Goal: Information Seeking & Learning: Learn about a topic

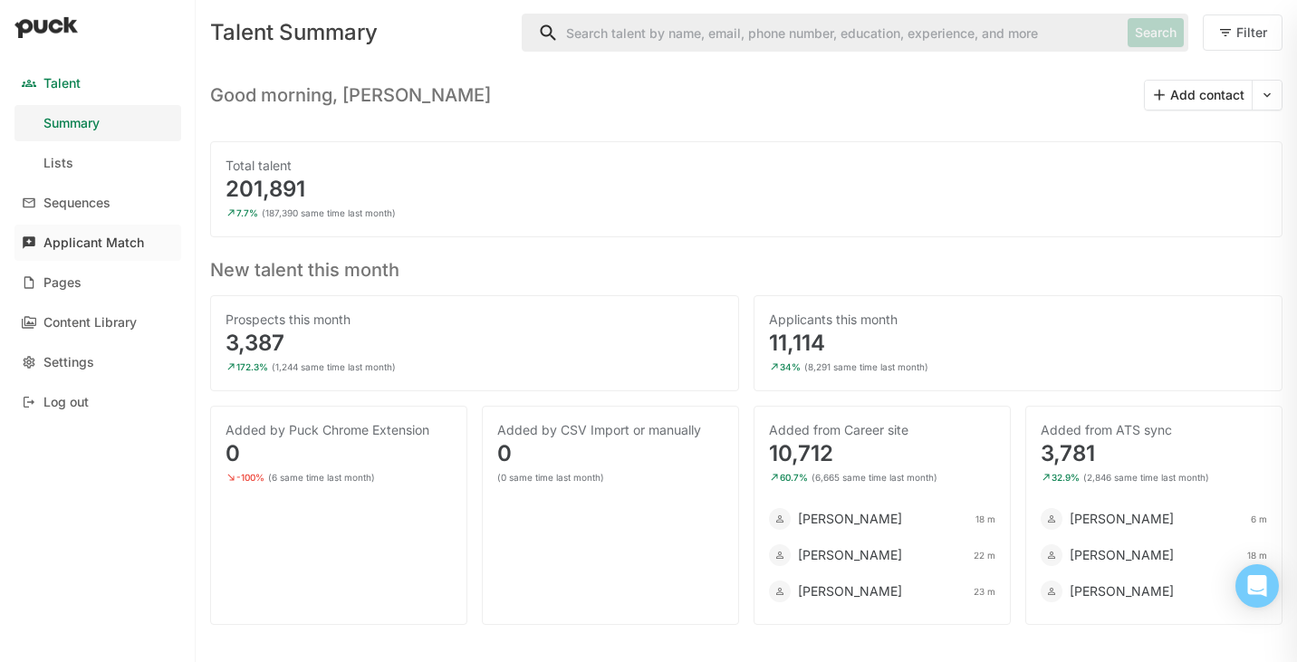
click at [98, 241] on div "Applicant Match" at bounding box center [93, 243] width 101 height 15
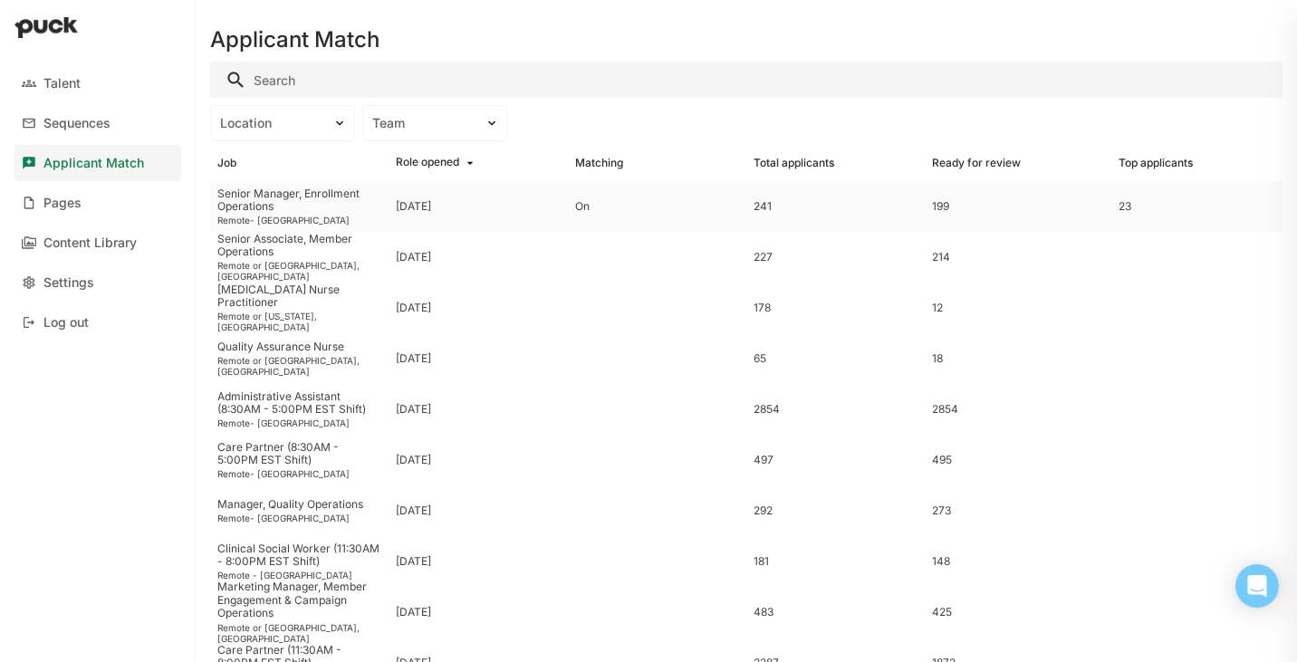
click at [264, 206] on div "Senior Manager, Enrollment Operations" at bounding box center [299, 201] width 164 height 26
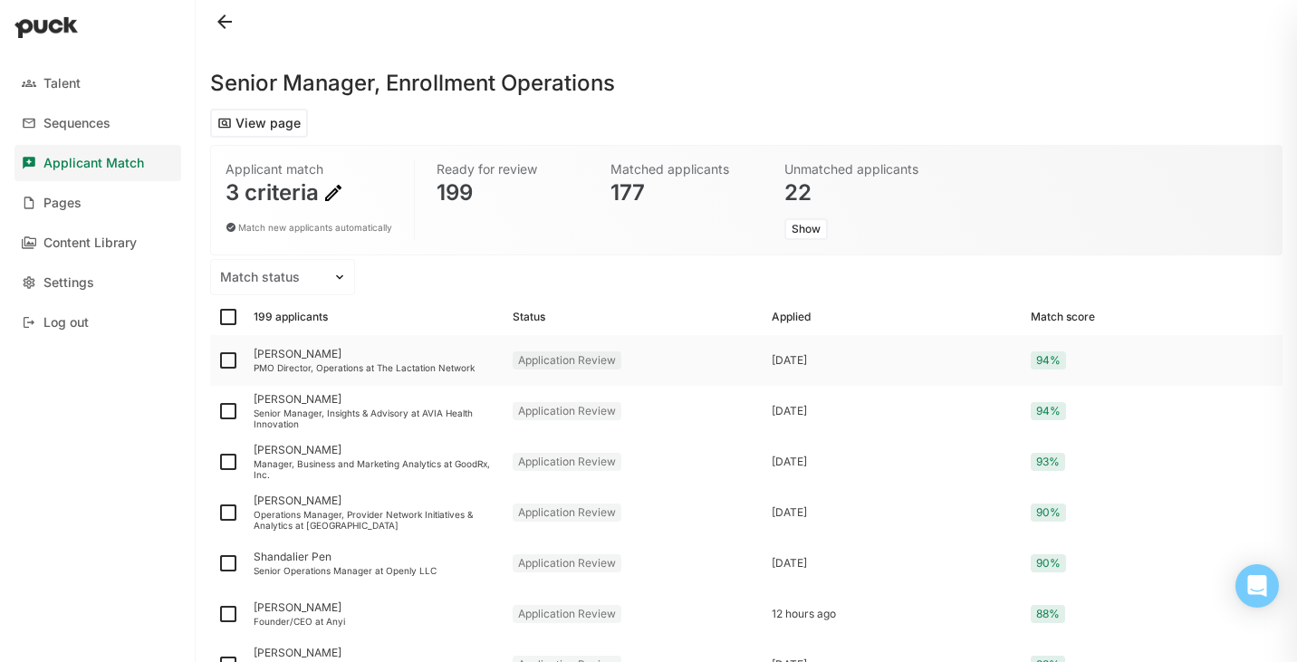
click at [289, 359] on div "[PERSON_NAME]" at bounding box center [376, 354] width 245 height 13
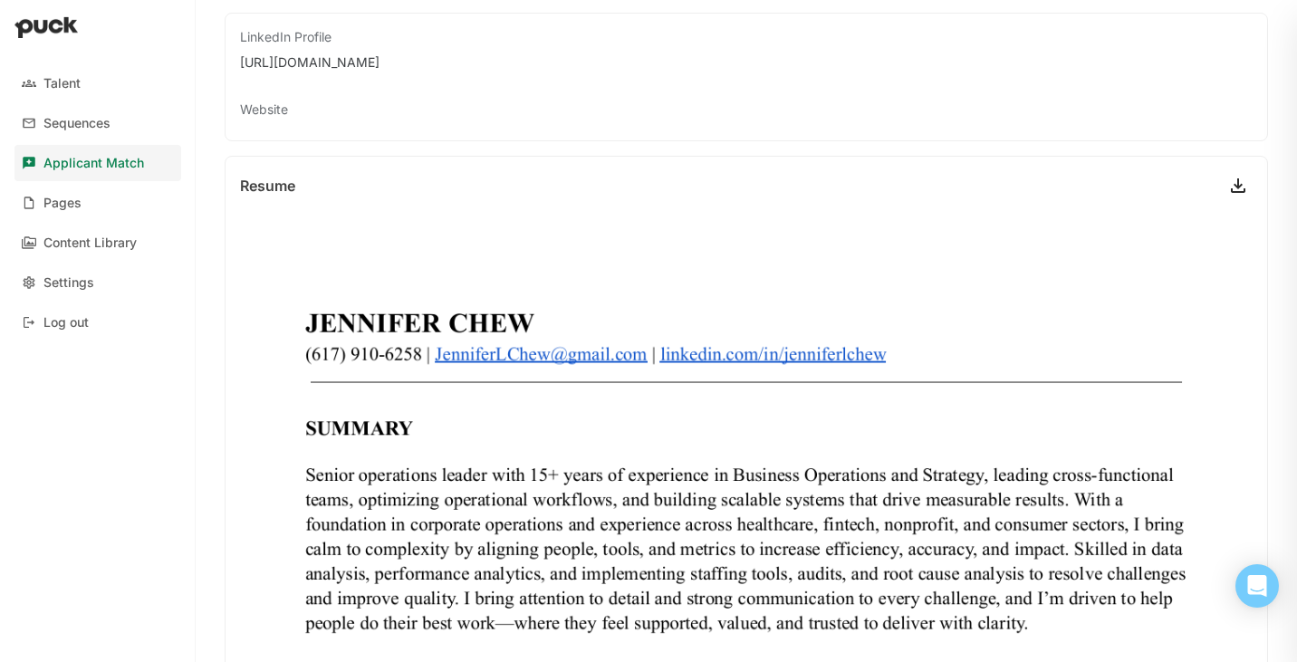
scroll to position [21, 0]
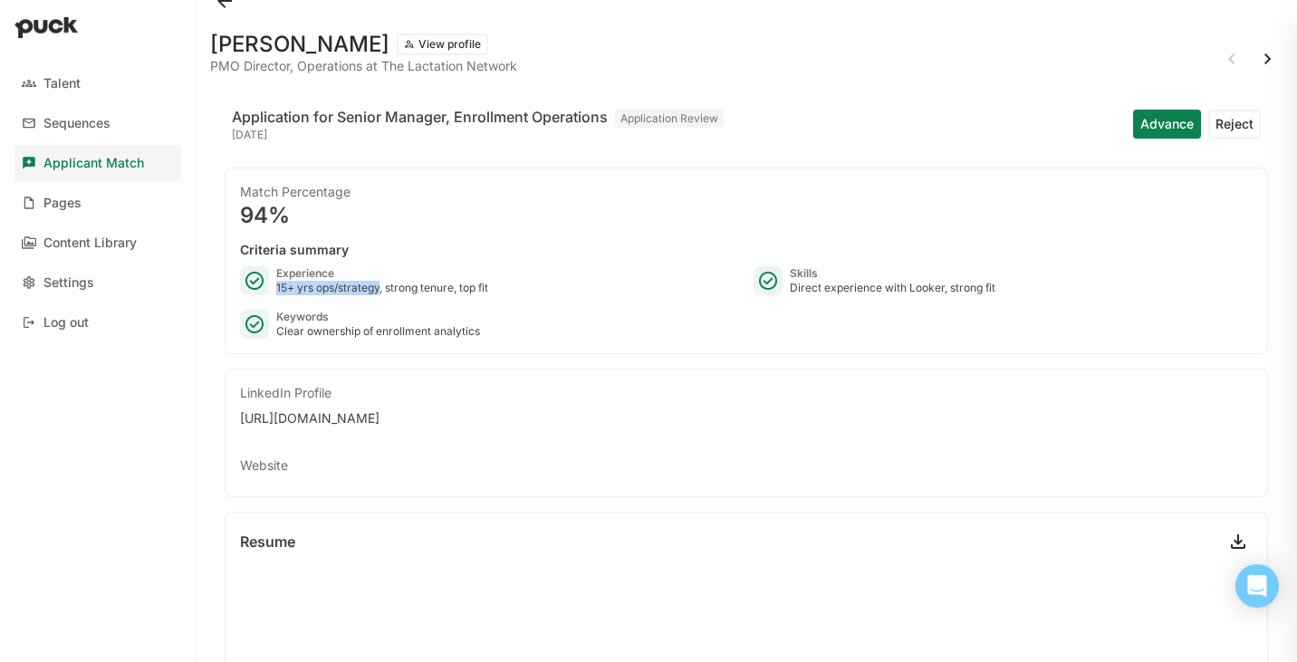
drag, startPoint x: 382, startPoint y: 287, endPoint x: 278, endPoint y: 291, distance: 104.2
click at [278, 291] on div "15+ yrs ops/strategy, strong tenure, top fit" at bounding box center [382, 288] width 212 height 14
copy div "5+ yrs ops/strategy"
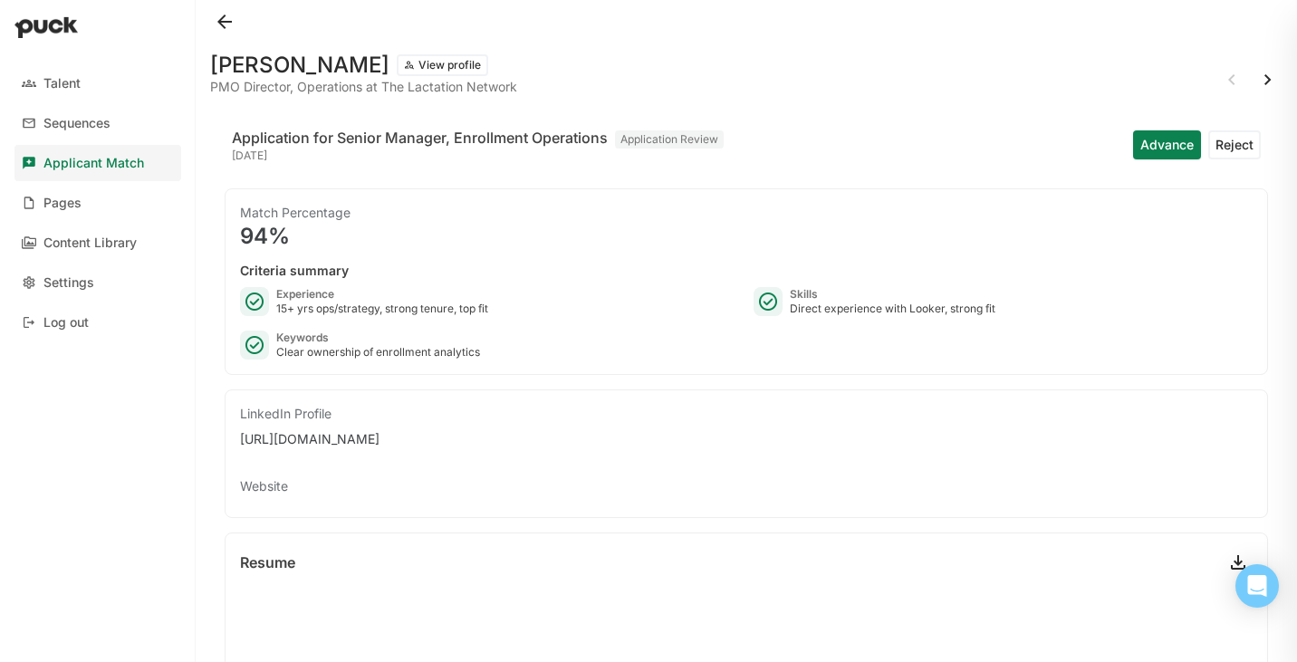
click at [225, 19] on button at bounding box center [224, 21] width 29 height 29
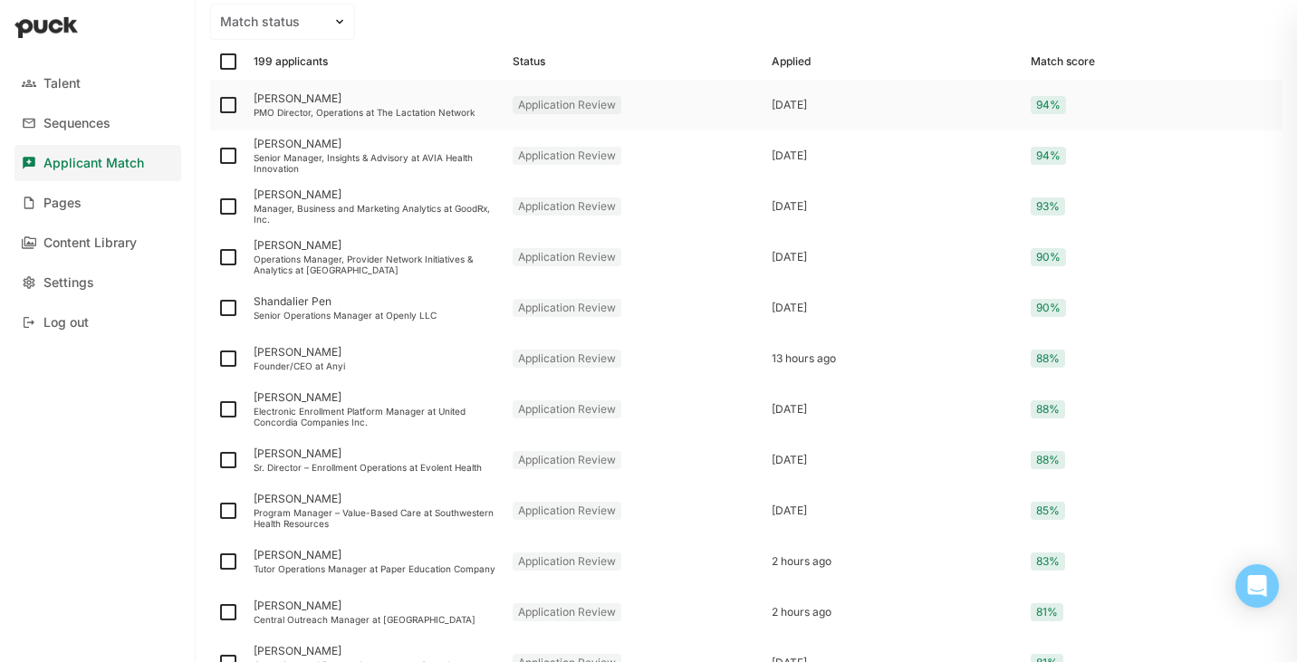
scroll to position [260, 0]
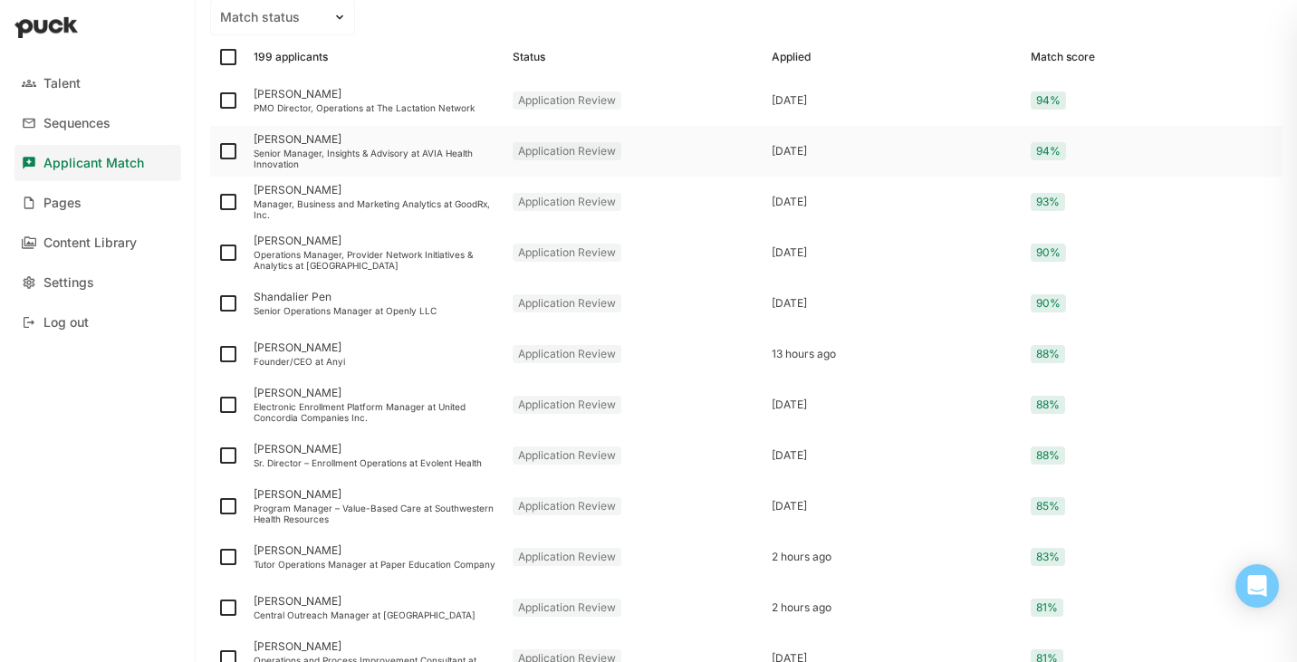
click at [399, 149] on div "Senior Manager, Insights & Advisory at AVIA Health Innovation" at bounding box center [376, 159] width 245 height 22
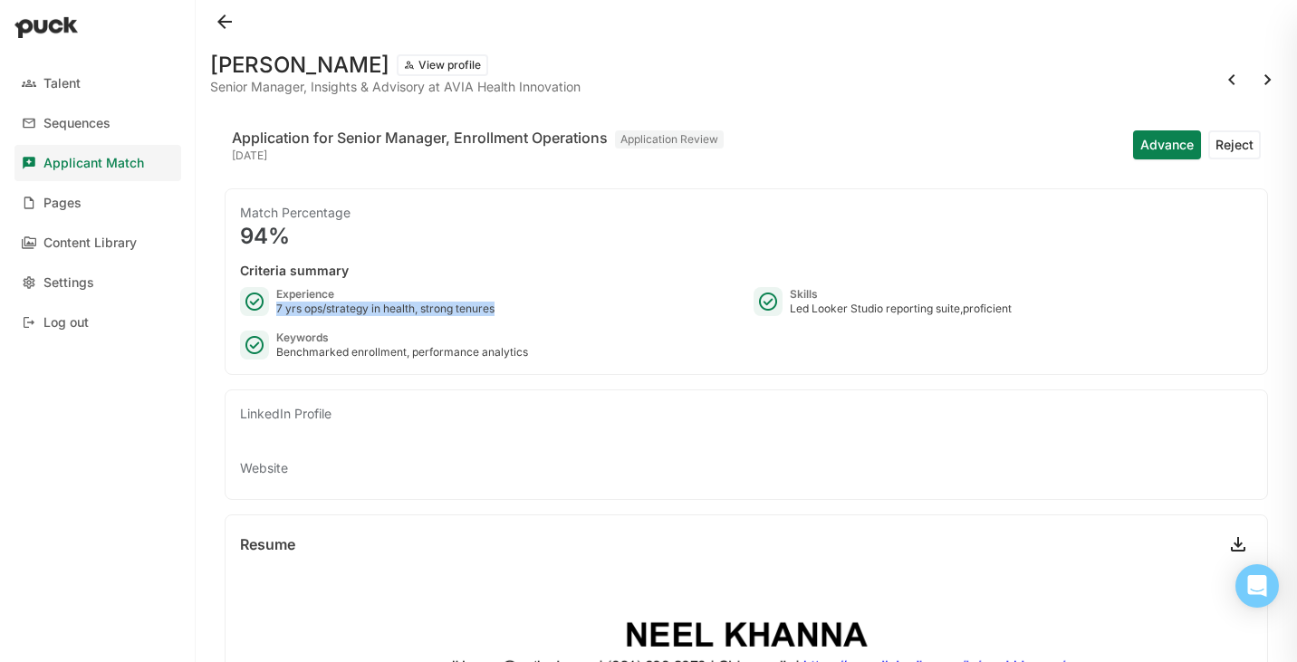
drag, startPoint x: 499, startPoint y: 313, endPoint x: 276, endPoint y: 308, distance: 222.9
click at [276, 308] on div "Experience 7 yrs ops/strategy in health, strong tenures" at bounding box center [489, 301] width 499 height 29
copy div "7 yrs ops/strategy in health, strong tenures"
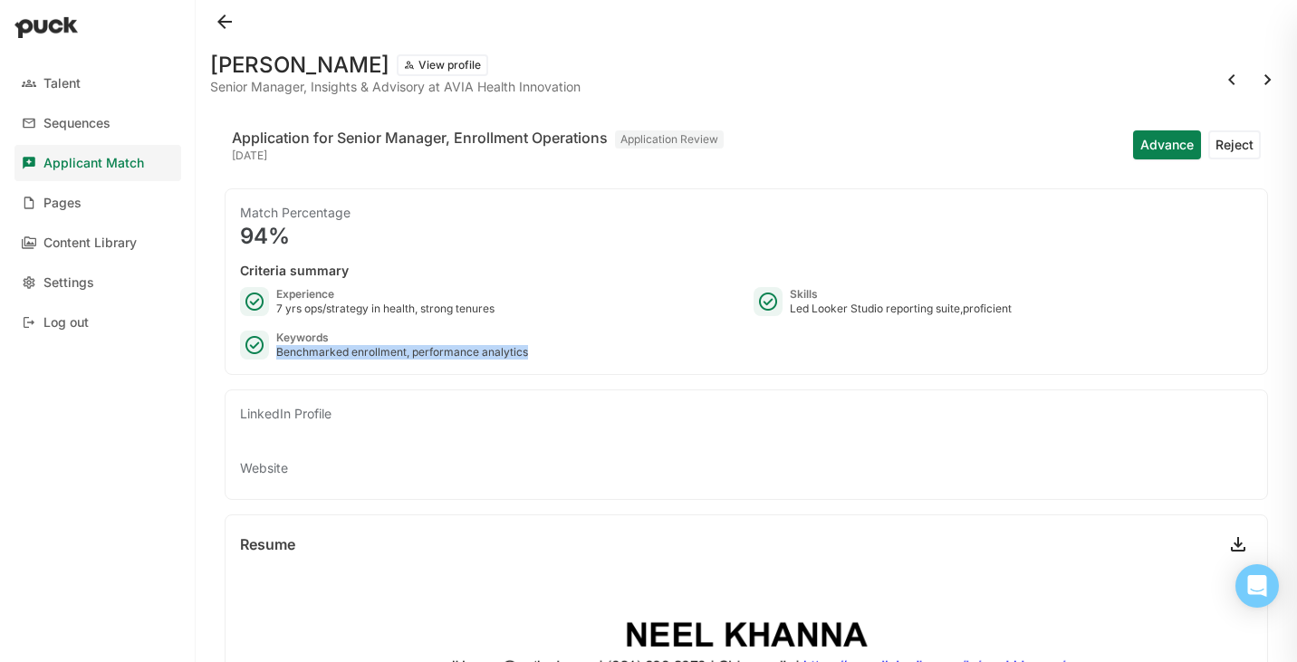
drag, startPoint x: 534, startPoint y: 351, endPoint x: 279, endPoint y: 353, distance: 254.6
click at [279, 353] on div "Keywords Benchmarked enrollment, performance analytics" at bounding box center [489, 345] width 499 height 29
copy div "Benchmarked enrollment, performance analytics"
drag, startPoint x: 788, startPoint y: 310, endPoint x: 959, endPoint y: 313, distance: 171.3
click at [959, 313] on div "Skills Led Looker Studio reporting suite,proficient" at bounding box center [1003, 301] width 499 height 29
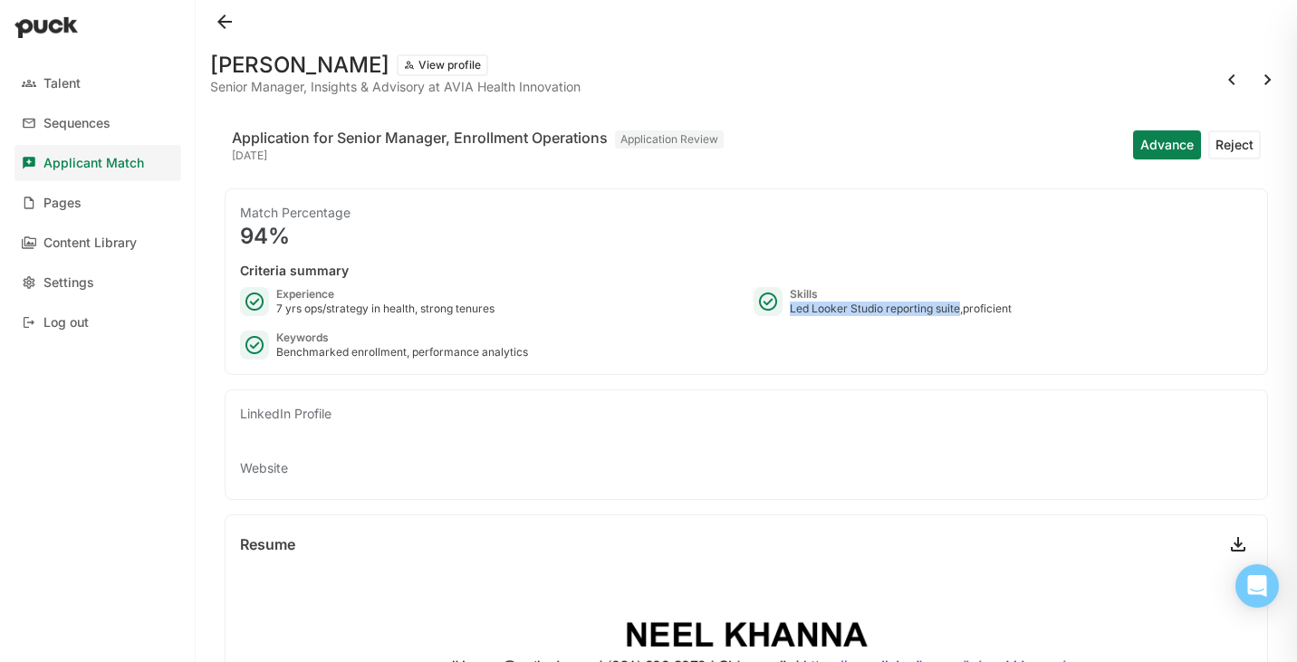
copy div "Led Looker Studio reporting suite"
click at [228, 20] on button at bounding box center [224, 21] width 29 height 29
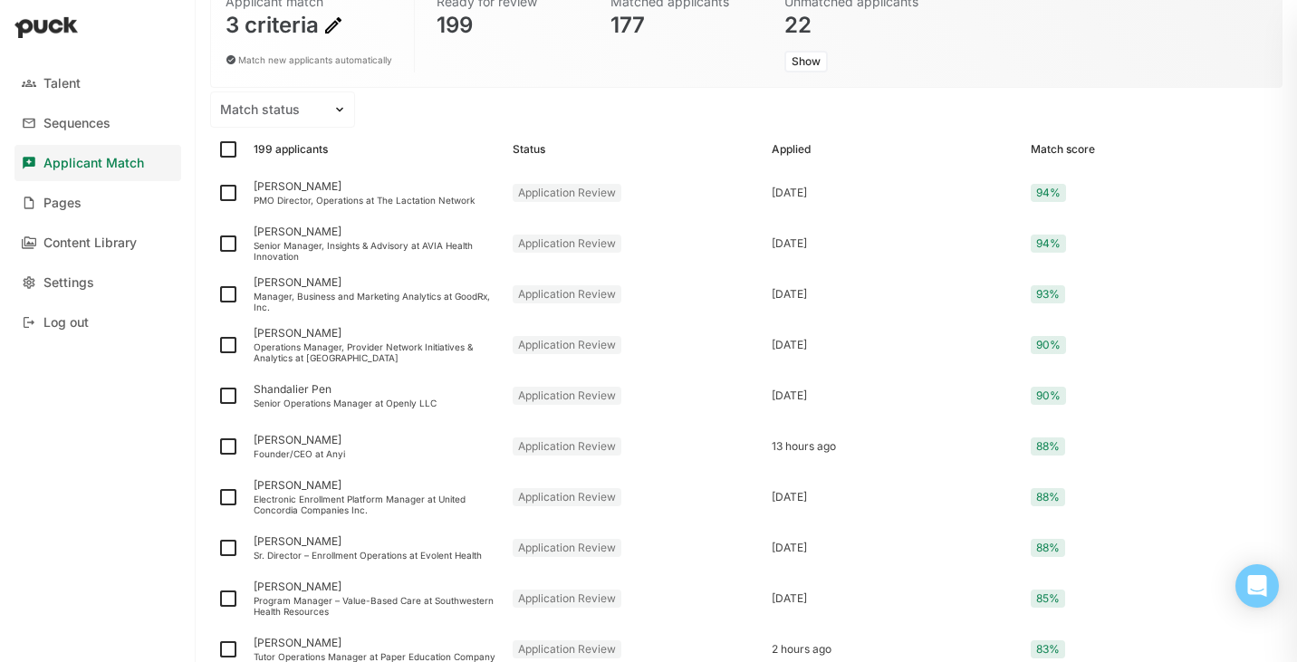
scroll to position [169, 0]
click at [275, 284] on div "[PERSON_NAME]" at bounding box center [376, 280] width 245 height 13
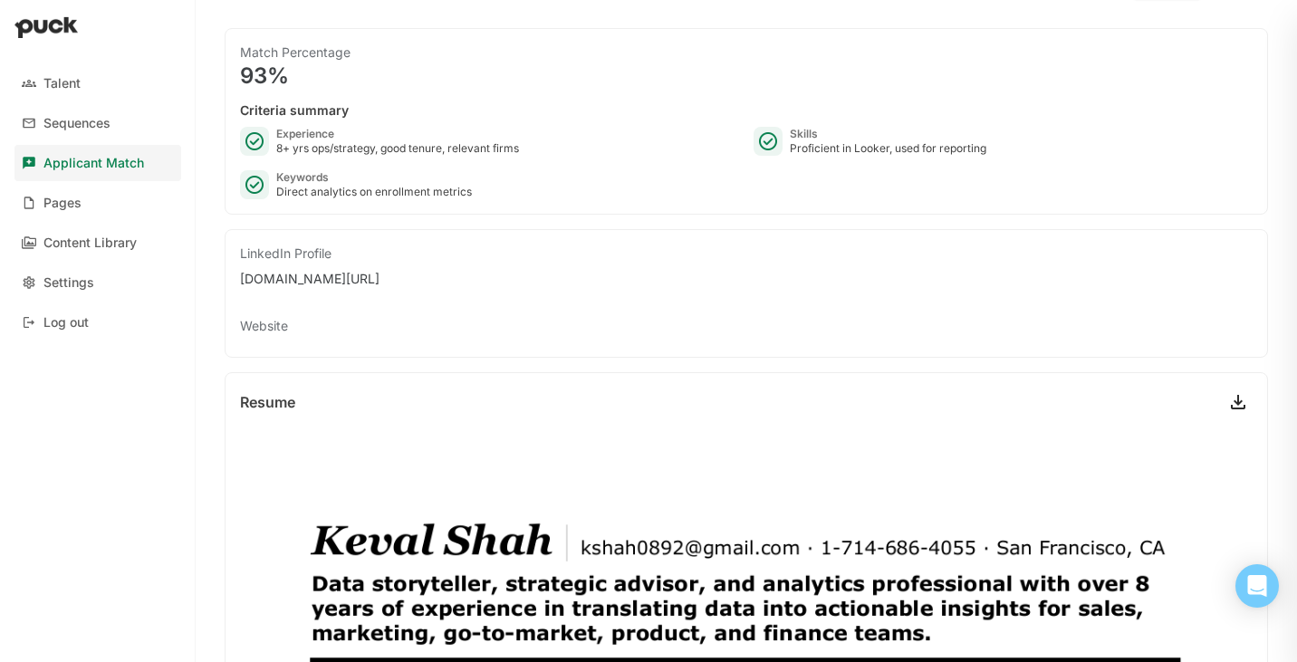
scroll to position [160, 0]
drag, startPoint x: 524, startPoint y: 149, endPoint x: 273, endPoint y: 148, distance: 250.9
click at [273, 148] on div "Experience 8+ yrs ops/strategy, good tenure, relevant firms" at bounding box center [489, 141] width 499 height 29
copy div "8+ yrs ops/strategy, good tenure, relevant firms"
drag, startPoint x: 476, startPoint y: 192, endPoint x: 276, endPoint y: 187, distance: 199.4
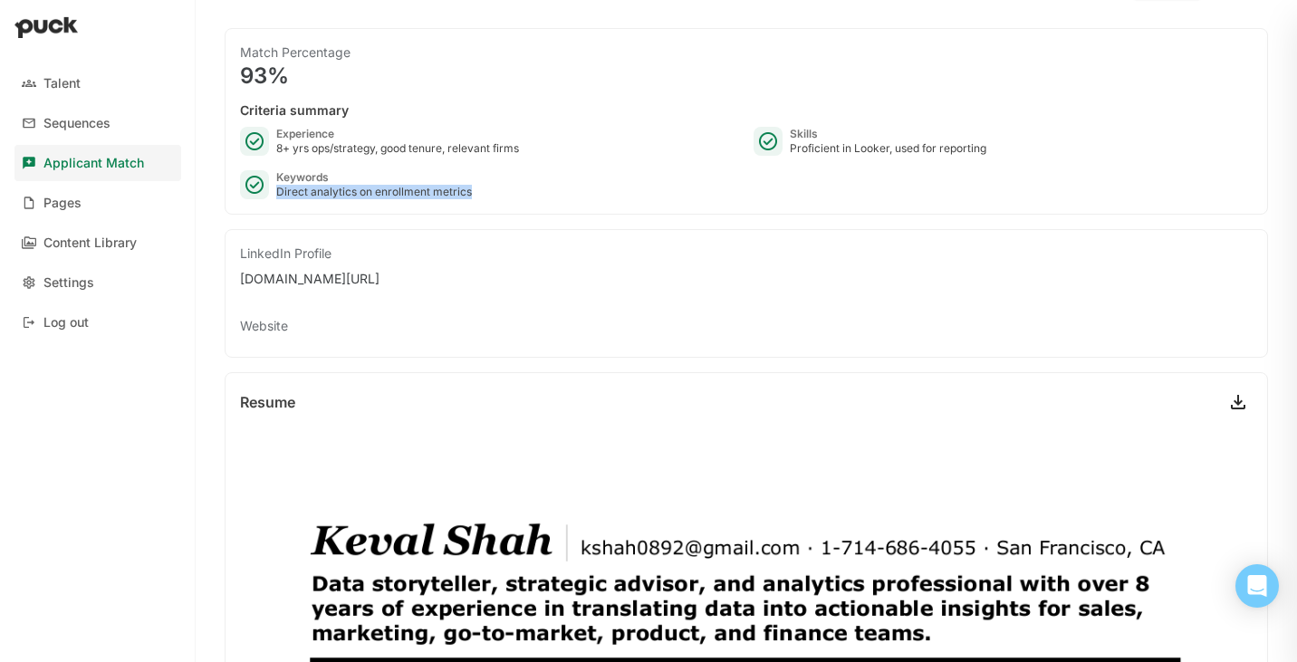
click at [276, 187] on div "Keywords Direct analytics on enrollment metrics" at bounding box center [489, 184] width 499 height 29
copy div "Direct analytics on enrollment metrics"
drag, startPoint x: 889, startPoint y: 152, endPoint x: 791, endPoint y: 147, distance: 98.0
click at [791, 147] on div "Proficient in Looker, used for reporting" at bounding box center [888, 148] width 197 height 14
copy div "Proficient in Looker"
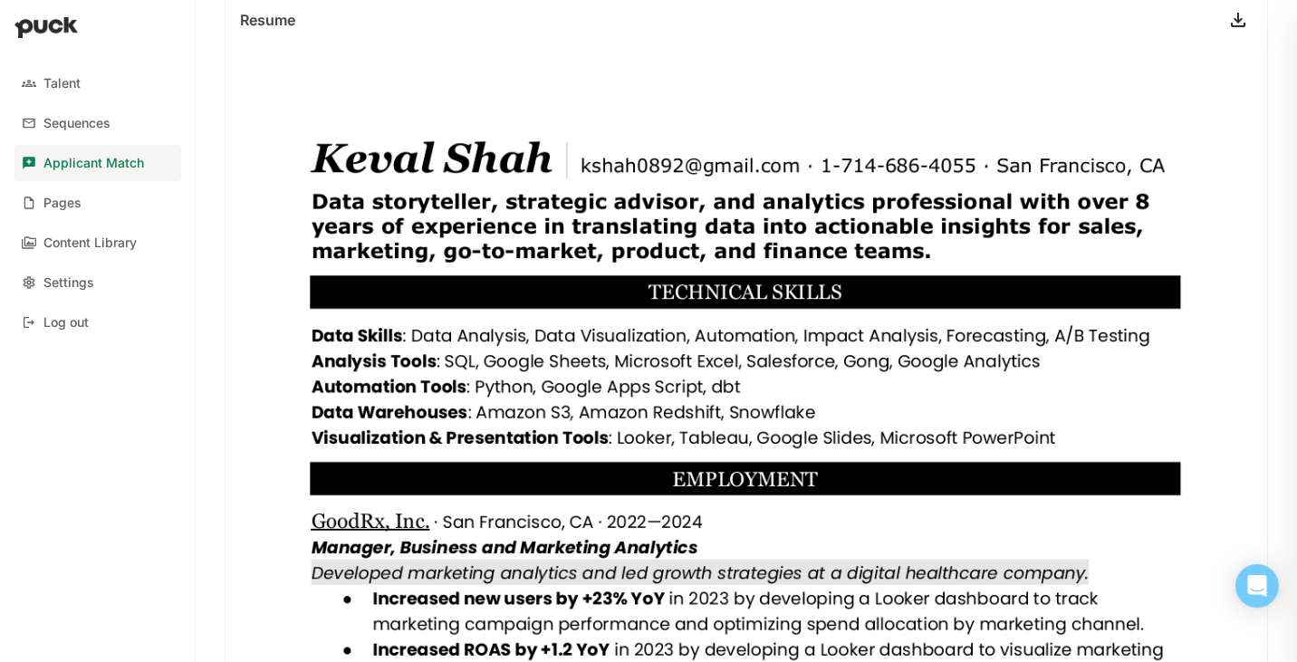
scroll to position [0, 0]
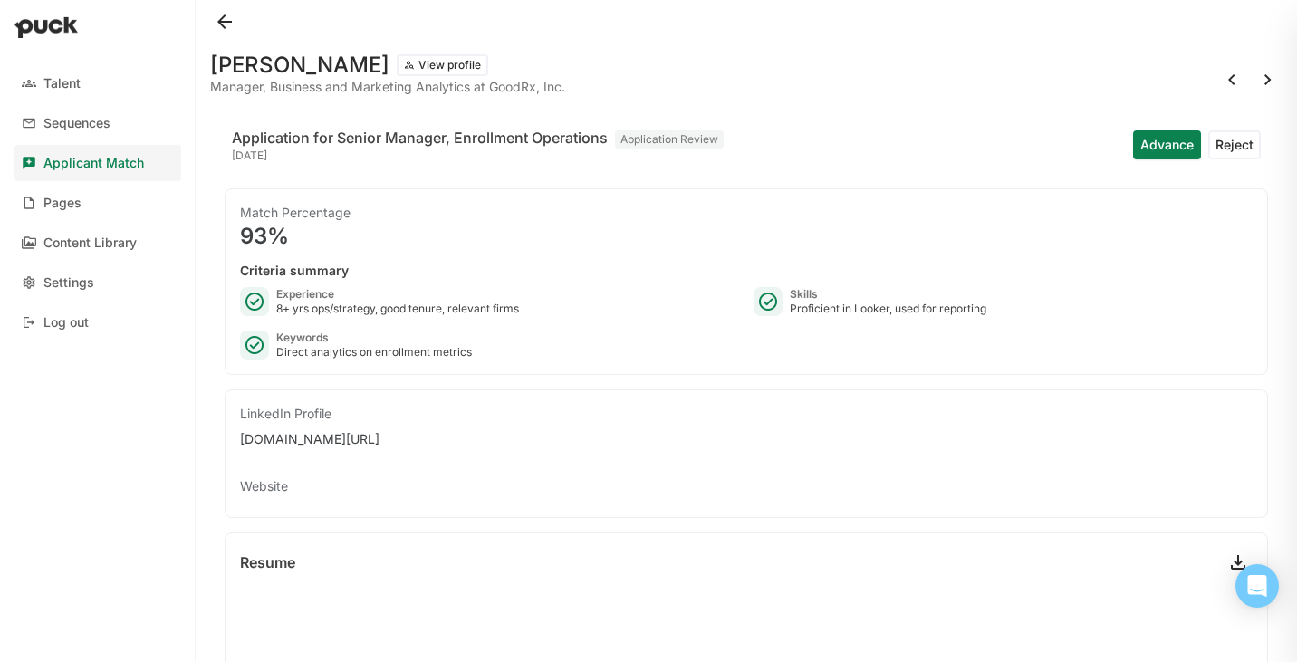
click at [227, 21] on button at bounding box center [224, 21] width 29 height 29
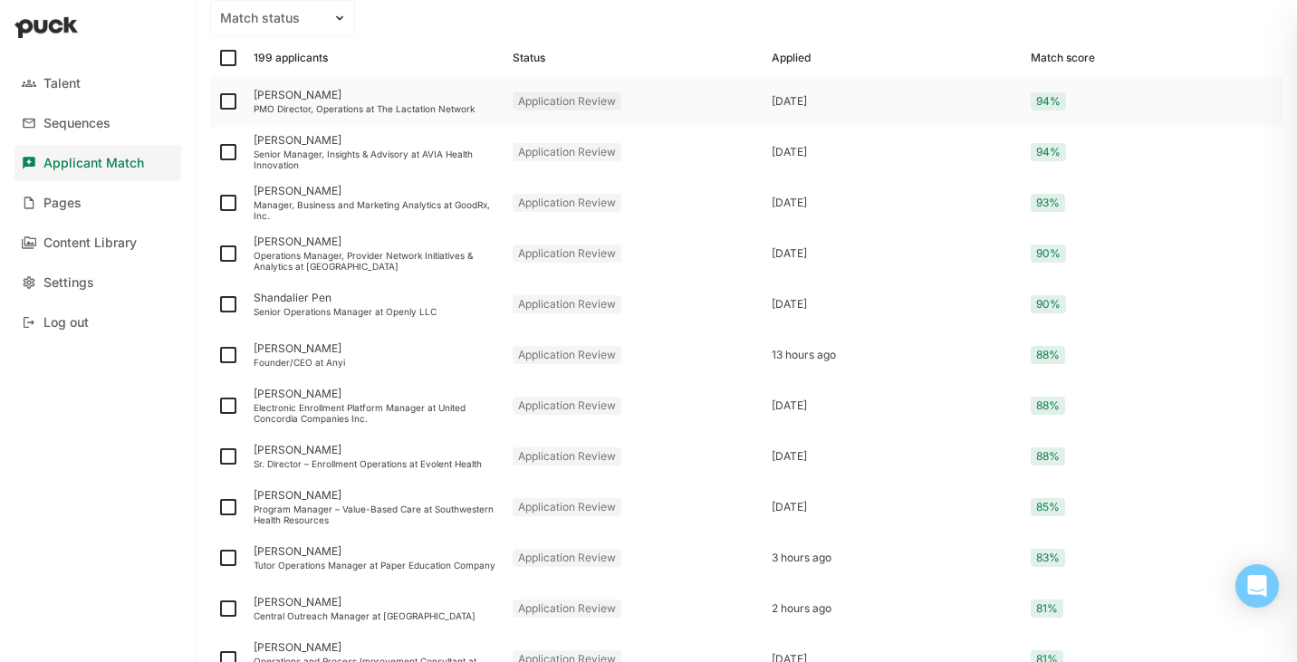
scroll to position [264, 0]
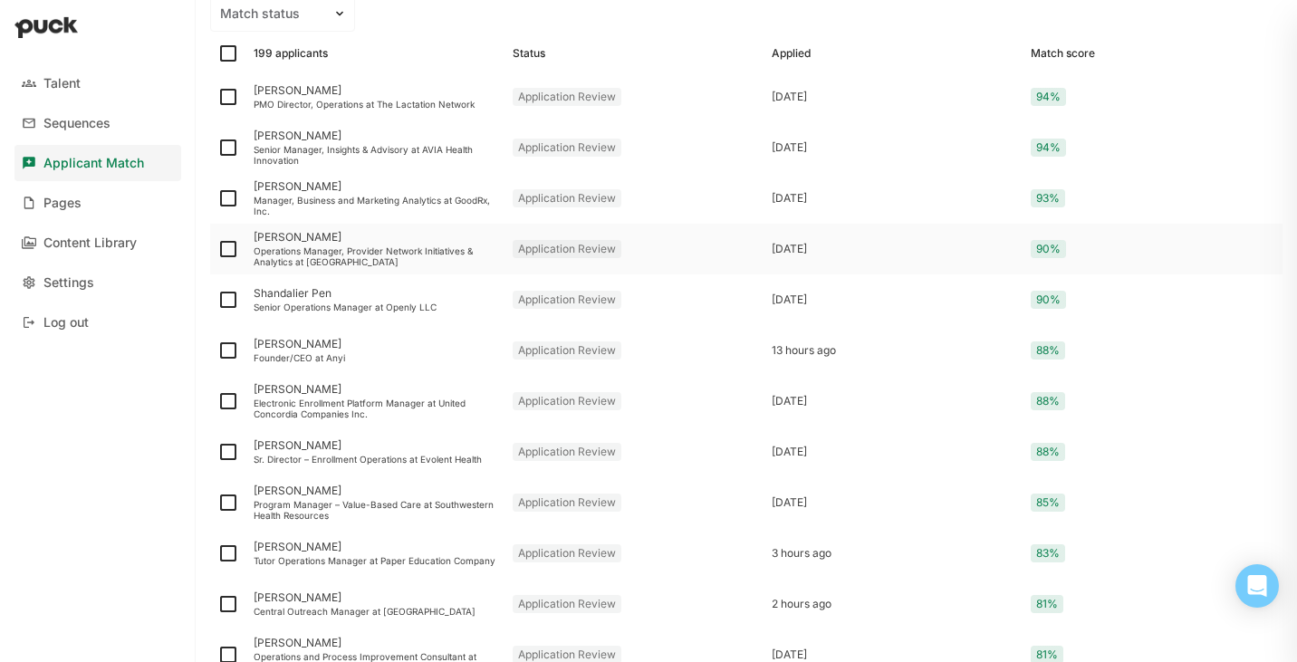
click at [314, 253] on div "Operations Manager, Provider Network Initiatives & Analytics at [GEOGRAPHIC_DAT…" at bounding box center [376, 256] width 245 height 22
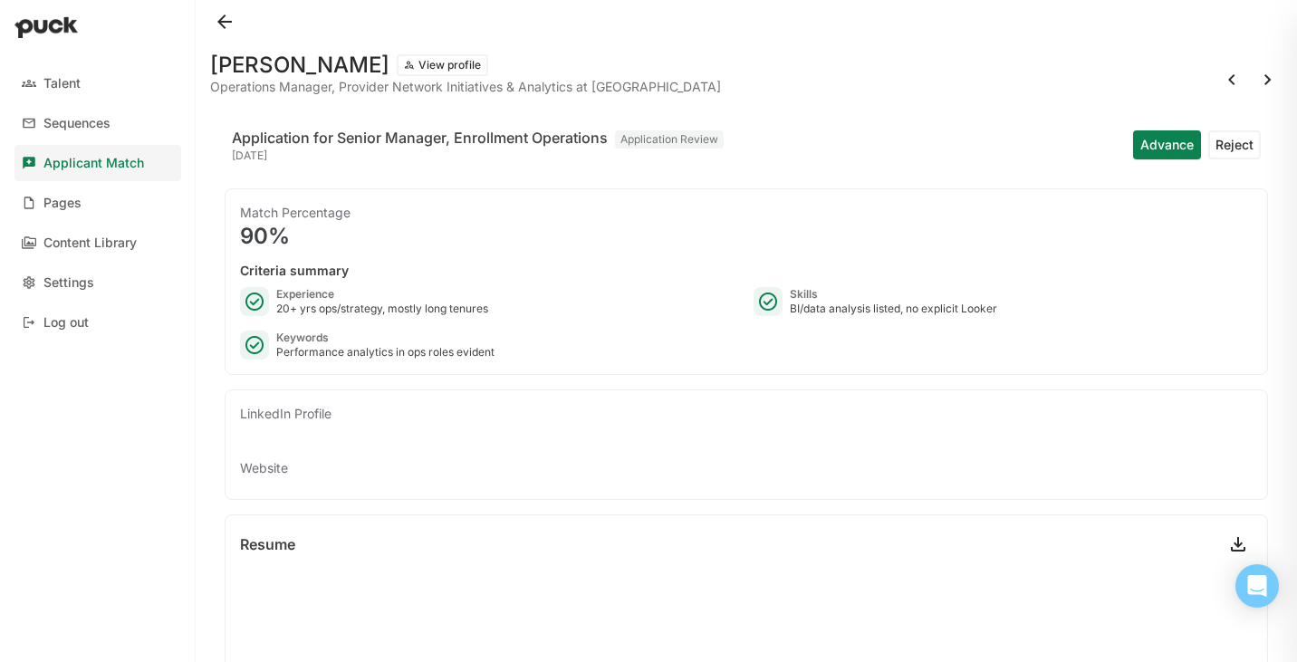
click at [219, 22] on button at bounding box center [224, 21] width 29 height 29
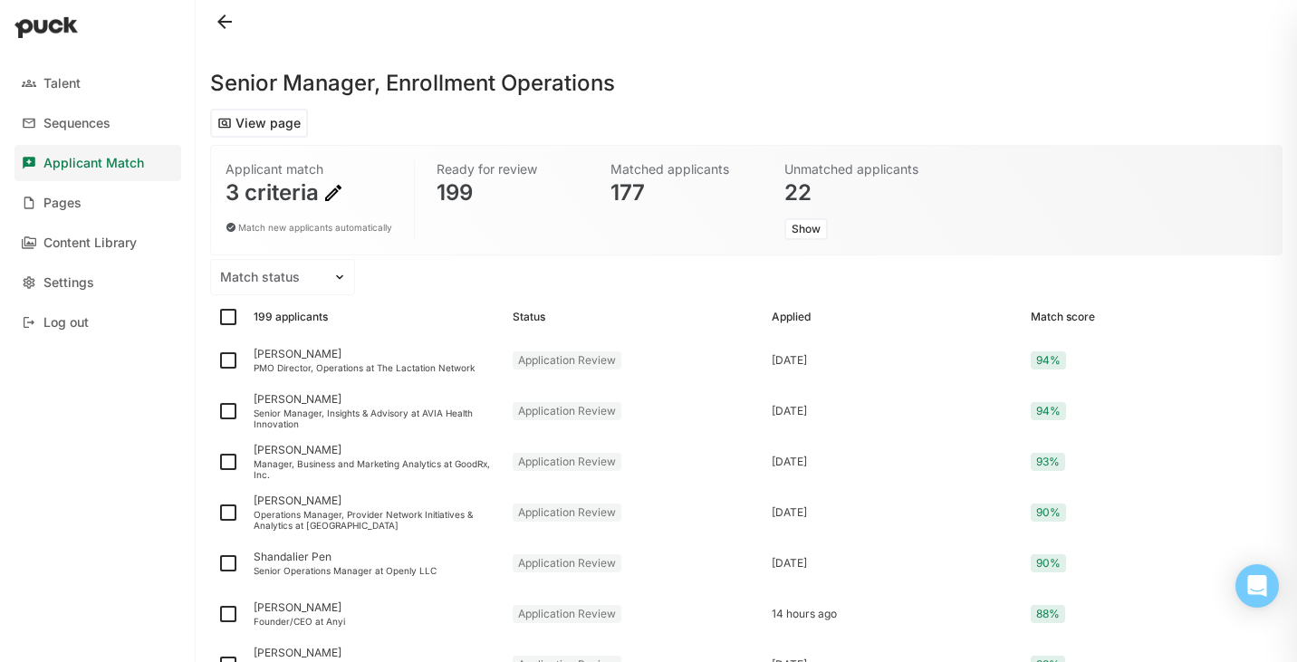
click at [223, 15] on button at bounding box center [224, 21] width 29 height 29
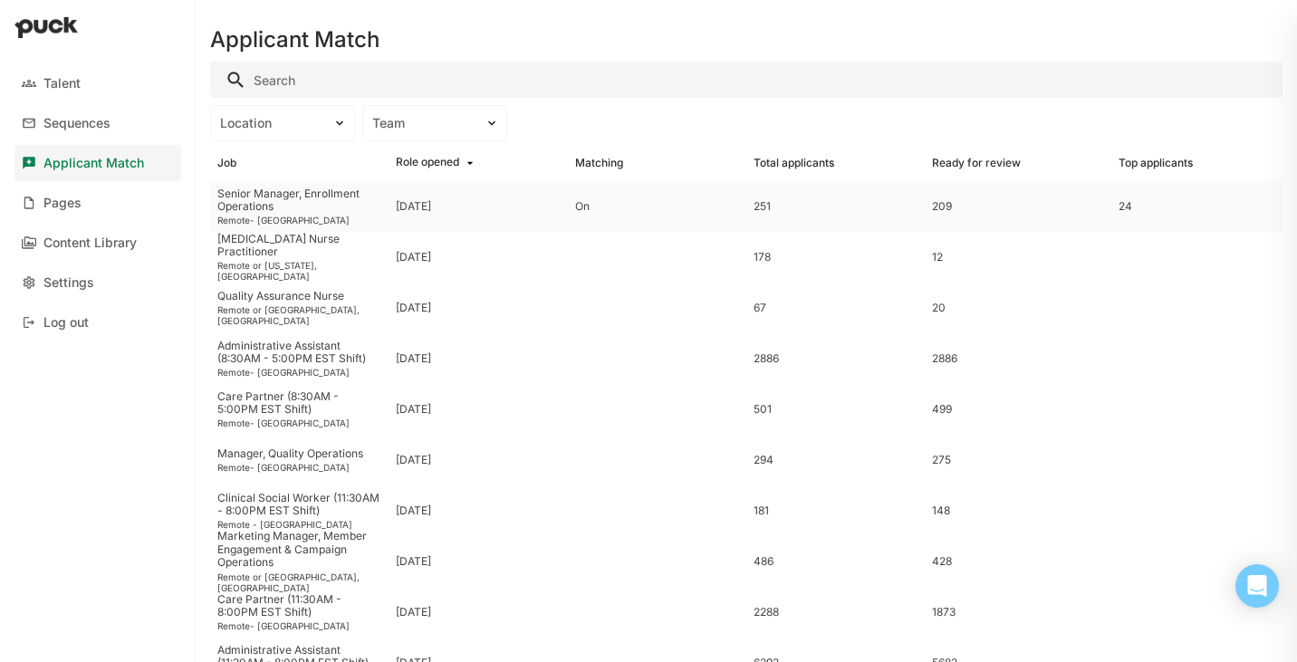
click at [296, 199] on div "Senior Manager, Enrollment Operations" at bounding box center [299, 201] width 164 height 26
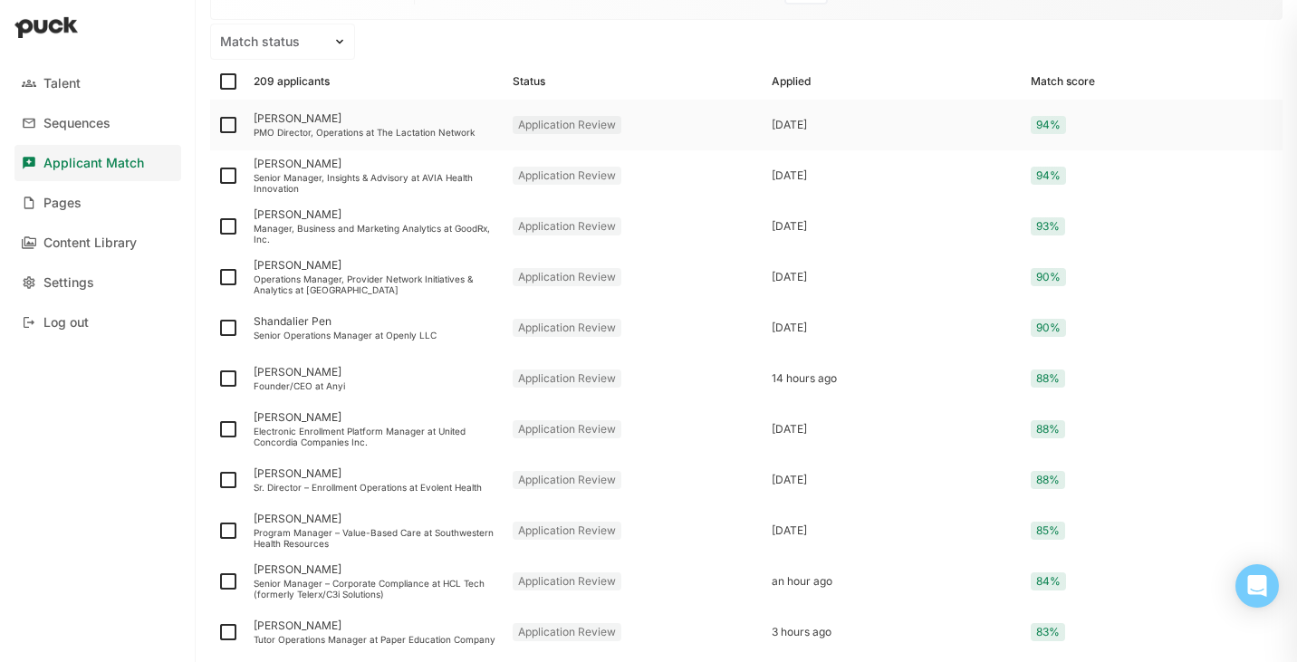
scroll to position [236, 0]
click at [425, 325] on div "Shandalier Pen" at bounding box center [376, 320] width 245 height 13
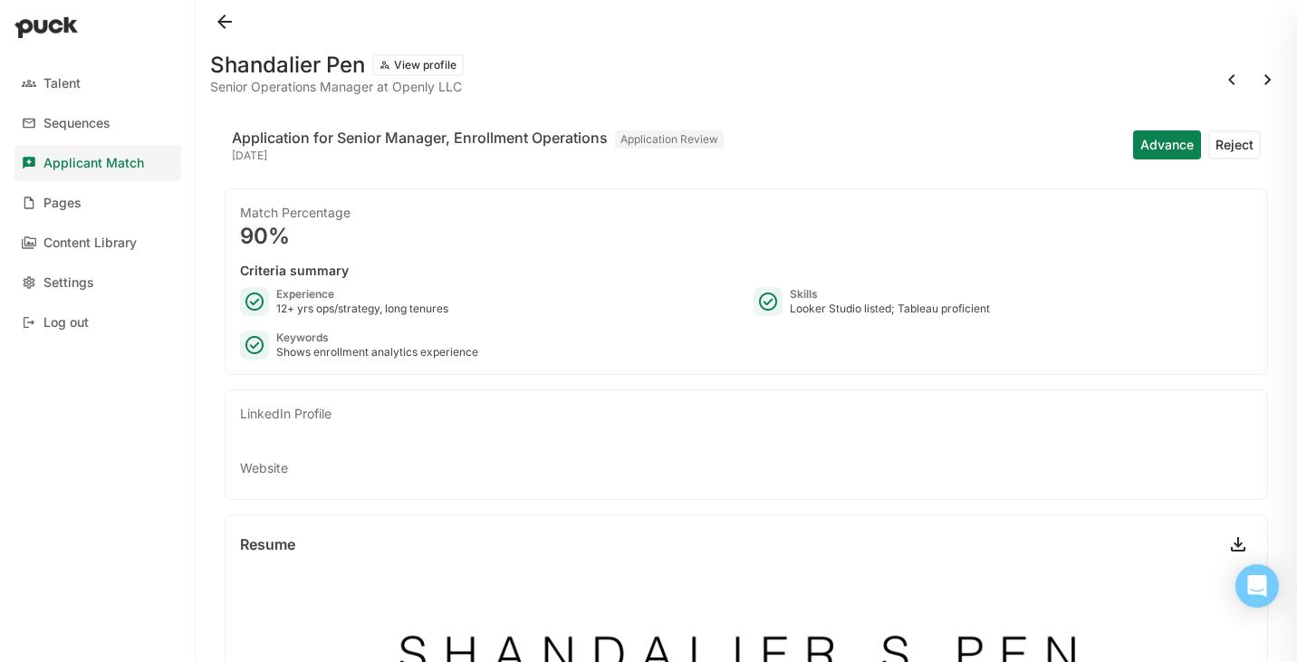
click at [224, 29] on button at bounding box center [224, 21] width 29 height 29
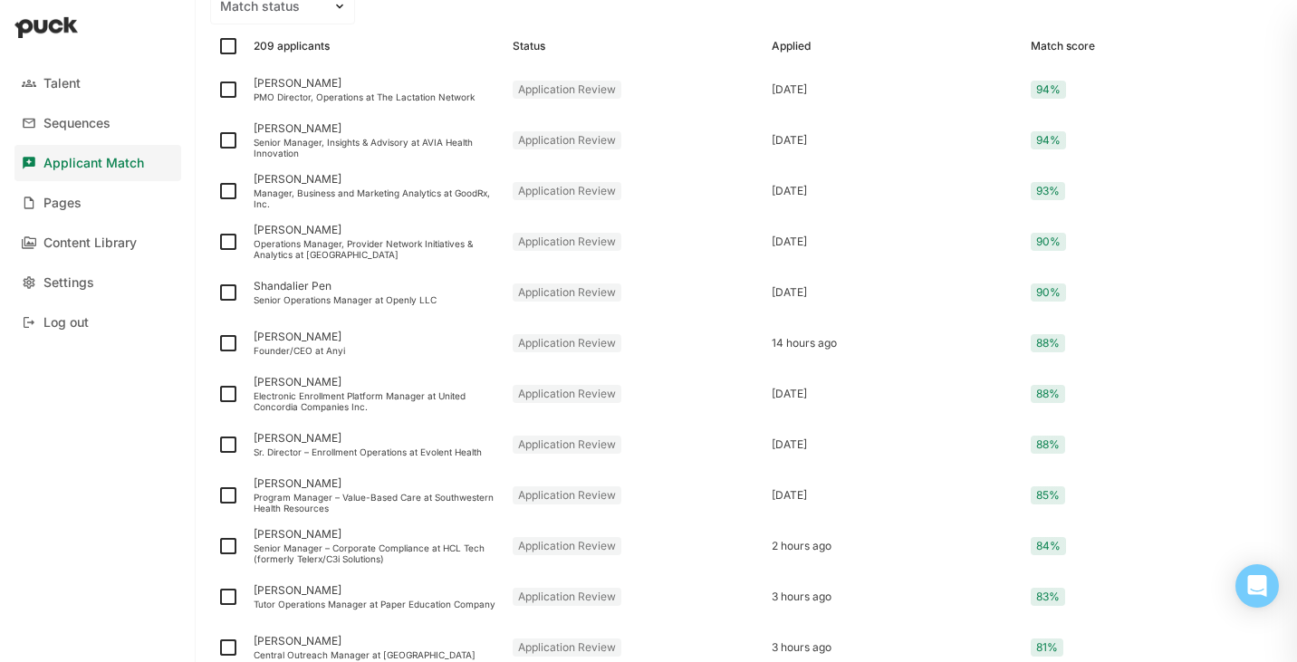
scroll to position [274, 0]
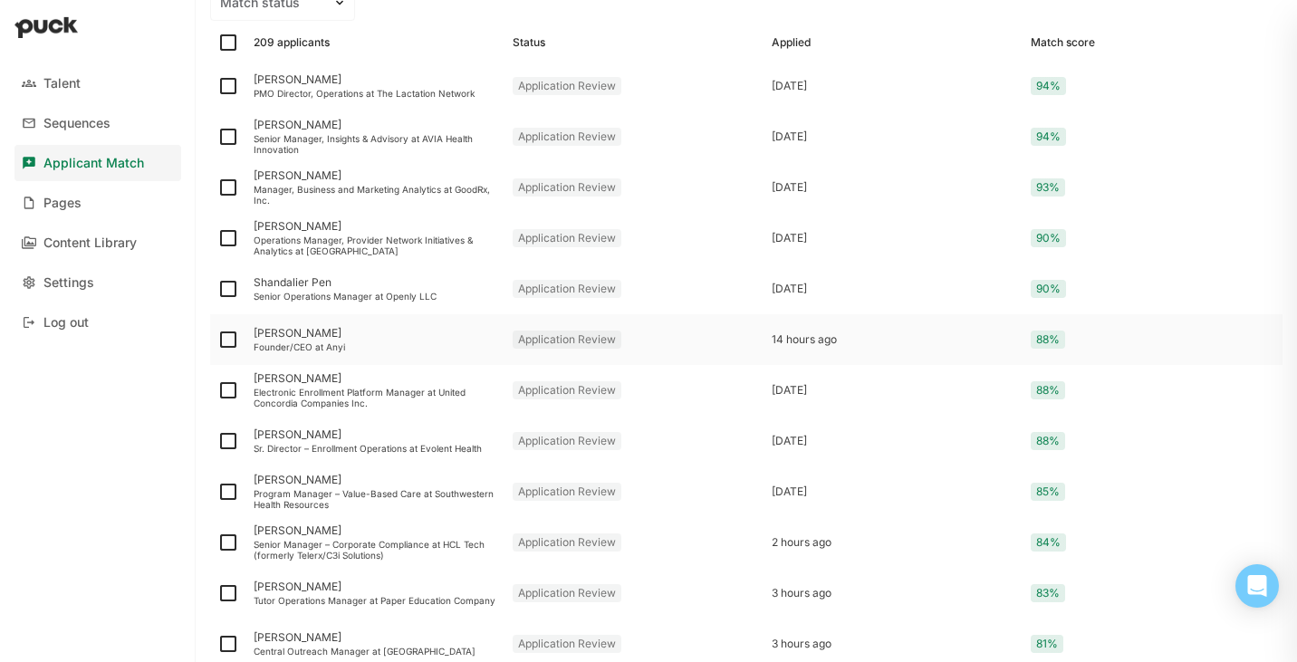
click at [353, 336] on div "[PERSON_NAME]" at bounding box center [376, 333] width 245 height 13
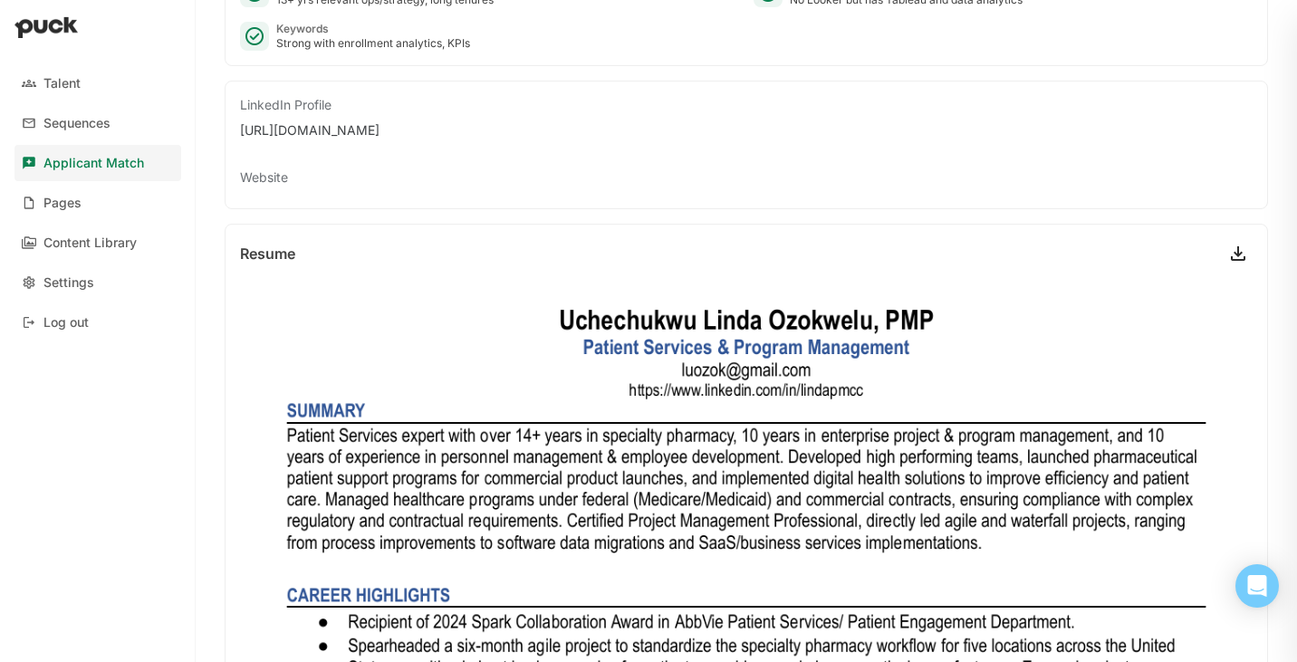
scroll to position [287, 0]
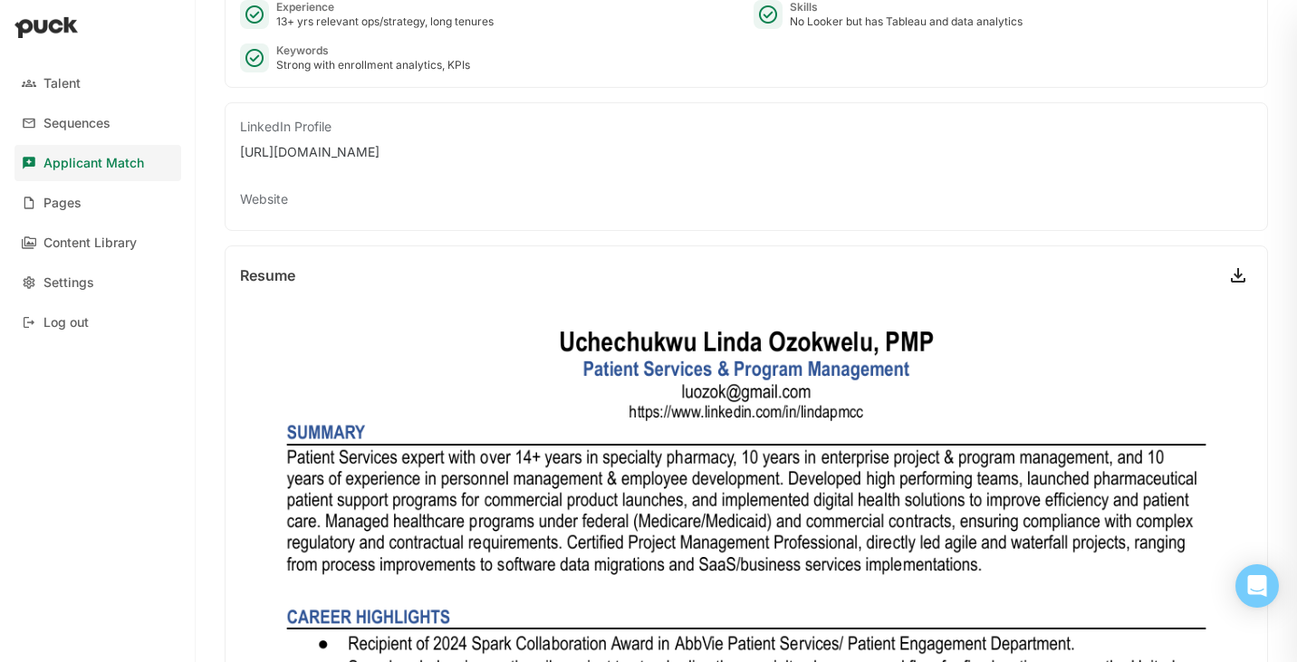
drag, startPoint x: 495, startPoint y: 153, endPoint x: 209, endPoint y: 140, distance: 285.6
click at [209, 140] on div "[PERSON_NAME] View profile Founder/CEO at Anyi Application for Senior Manager, …" at bounding box center [747, 44] width 1102 height 662
copy div "[URL][DOMAIN_NAME]"
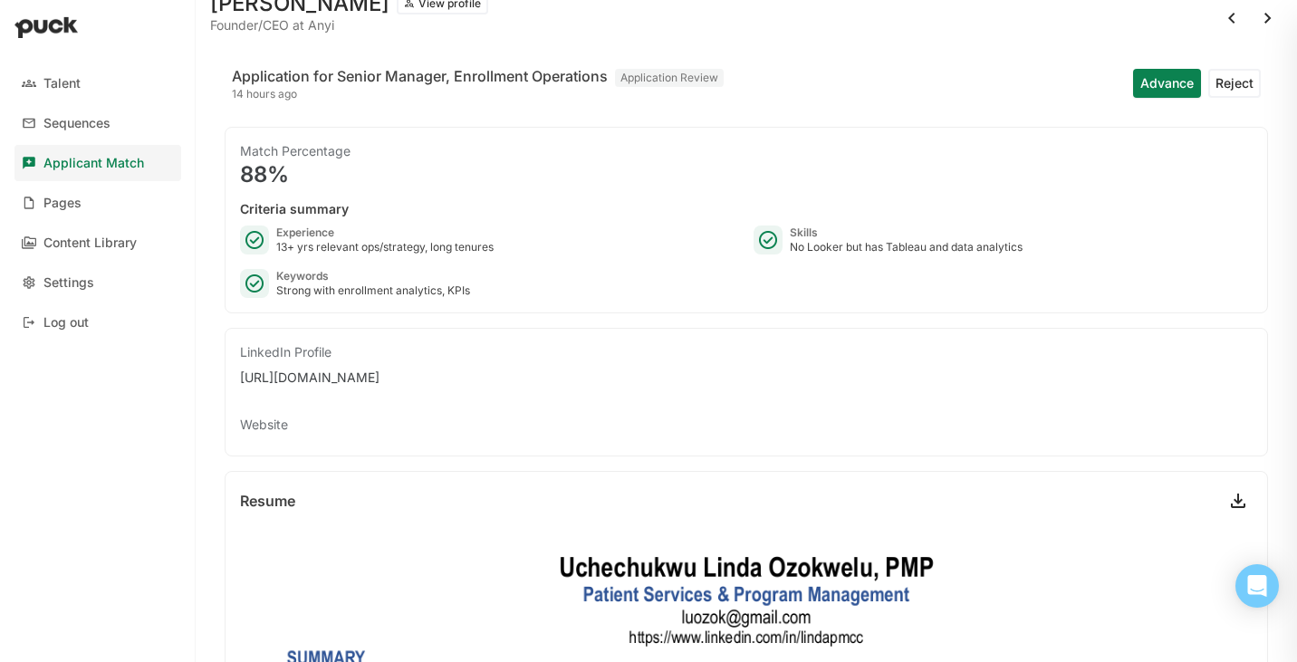
scroll to position [0, 0]
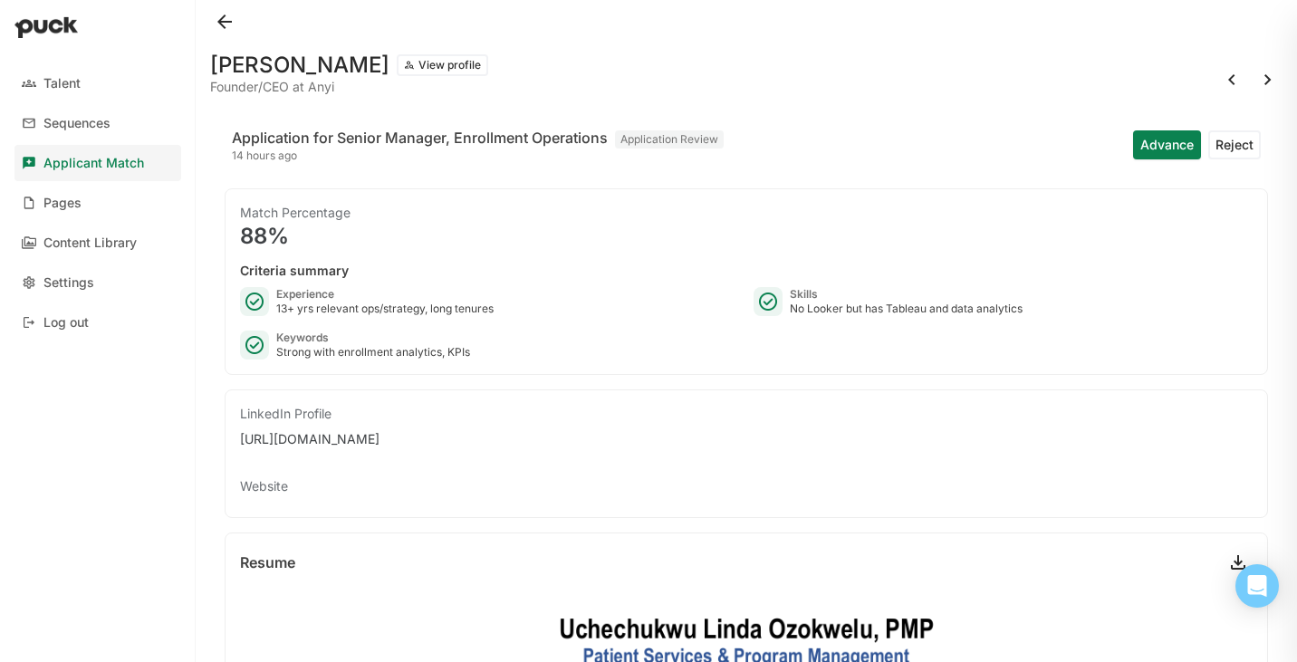
drag, startPoint x: 211, startPoint y: 63, endPoint x: 450, endPoint y: 76, distance: 239.5
click at [390, 76] on h1 "[PERSON_NAME]" at bounding box center [299, 65] width 179 height 22
copy h1 "[PERSON_NAME]"
drag, startPoint x: 426, startPoint y: 313, endPoint x: 275, endPoint y: 311, distance: 150.4
click at [276, 311] on div "13+ yrs relevant ops/strategy, long tenures" at bounding box center [384, 309] width 217 height 14
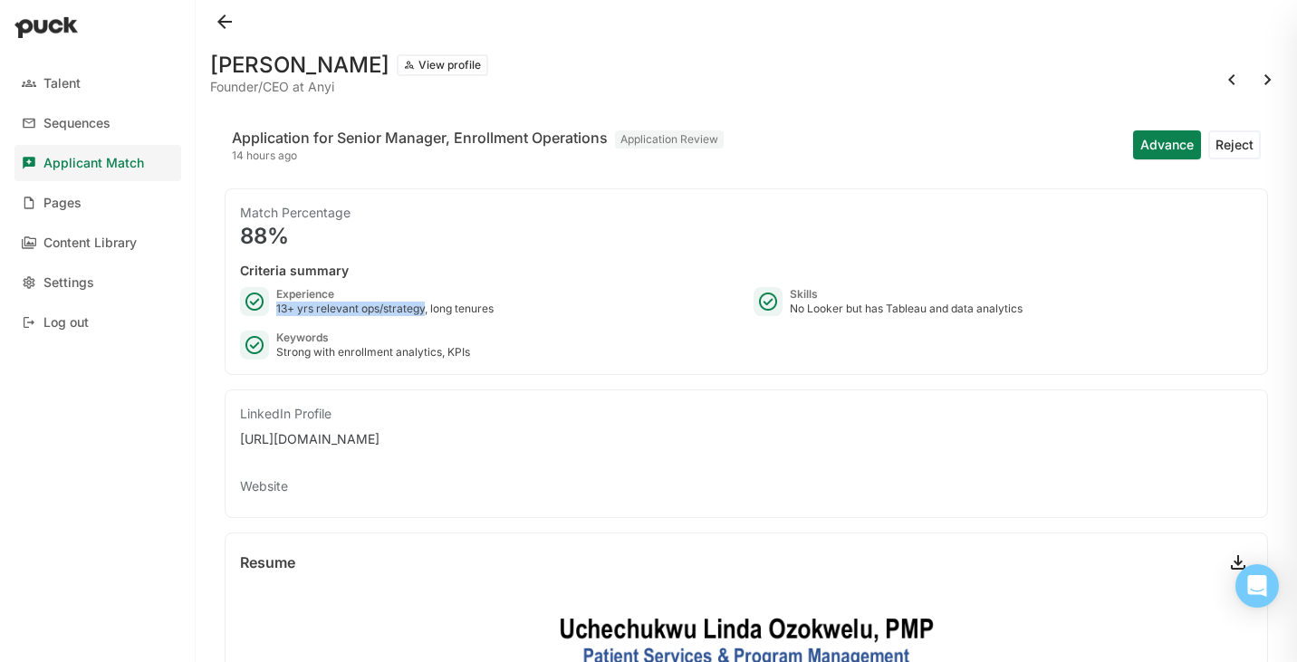
copy div "13+ yrs relevant ops/strategy"
click at [222, 18] on button at bounding box center [224, 21] width 29 height 29
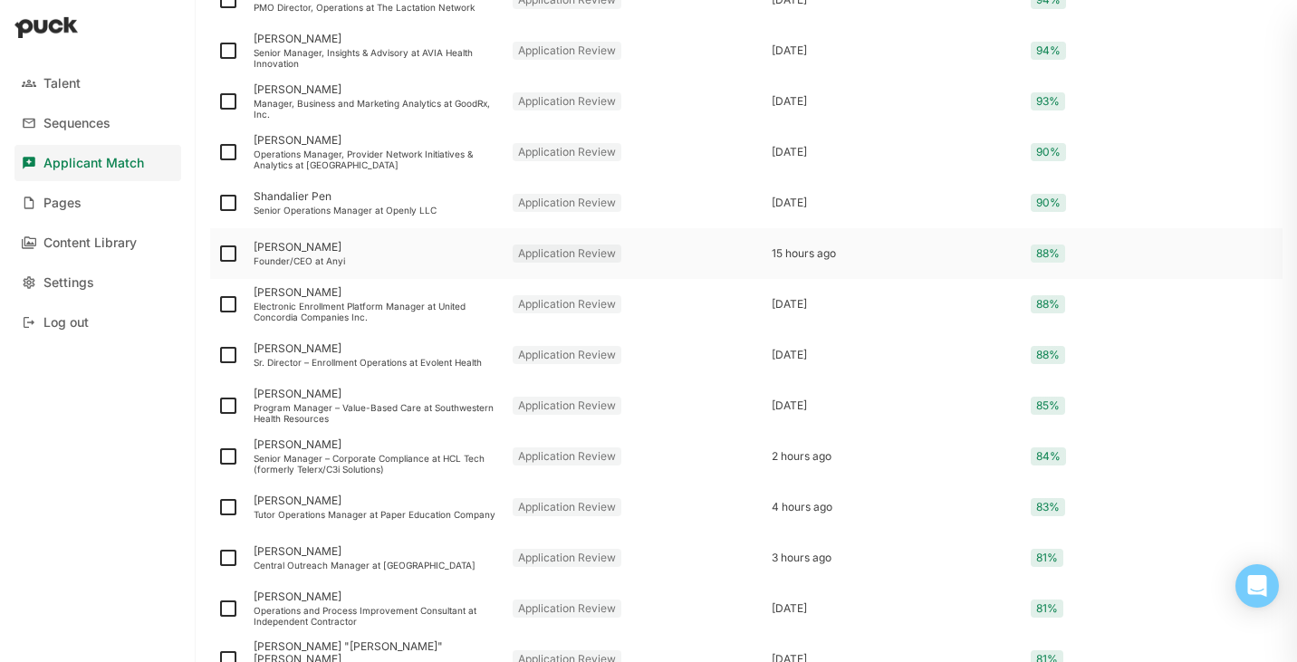
scroll to position [380, 0]
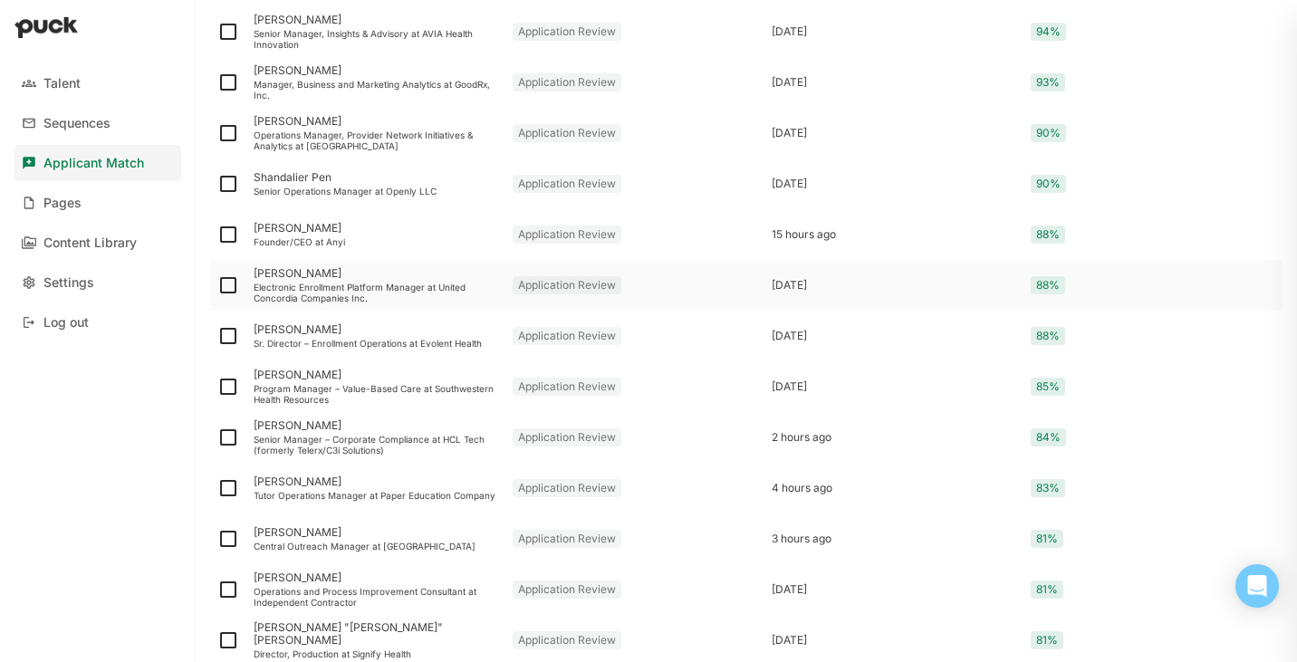
click at [371, 292] on div "Electronic Enrollment Platform Manager at United Concordia Companies Inc." at bounding box center [376, 293] width 245 height 22
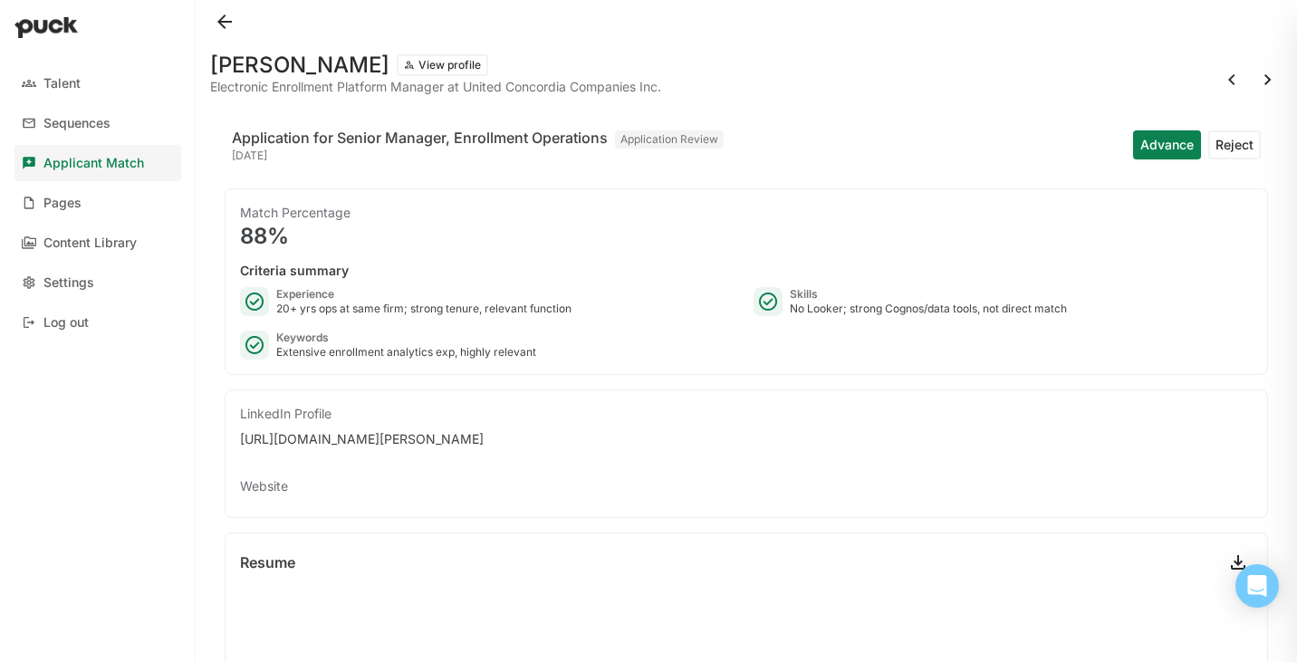
click at [226, 20] on button at bounding box center [224, 21] width 29 height 29
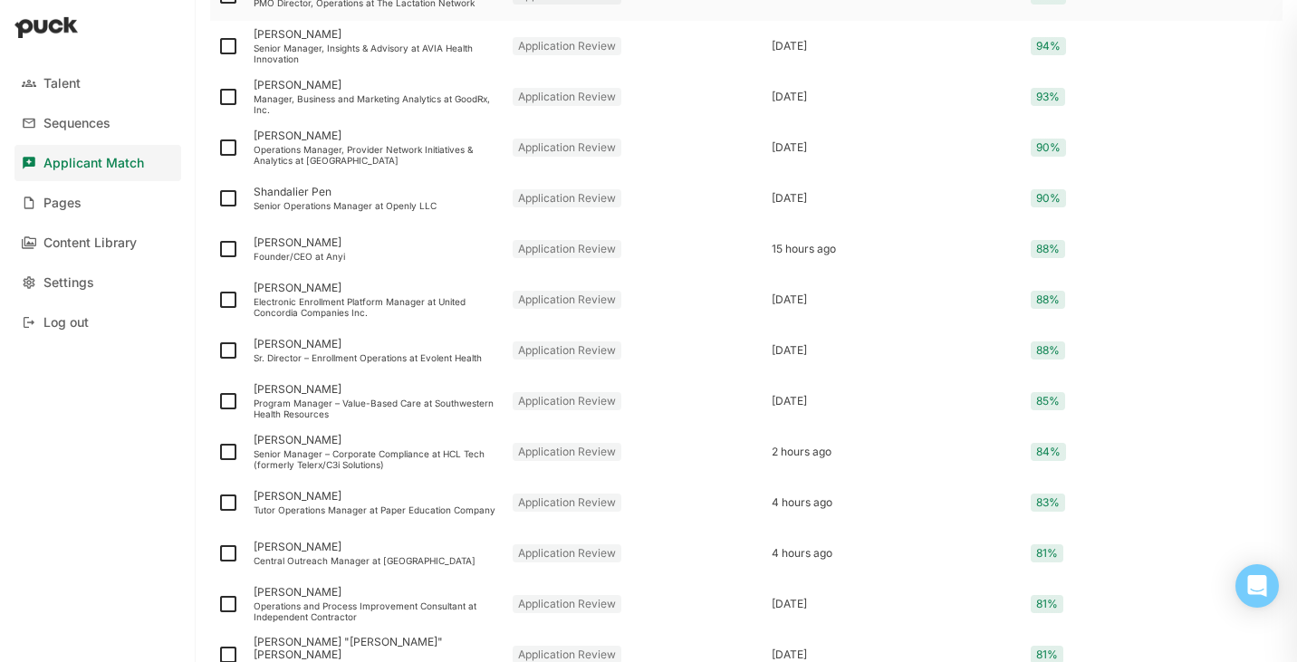
scroll to position [366, 0]
click at [324, 354] on div "Sr. Director – Enrollment Operations at Evolent Health" at bounding box center [376, 356] width 245 height 11
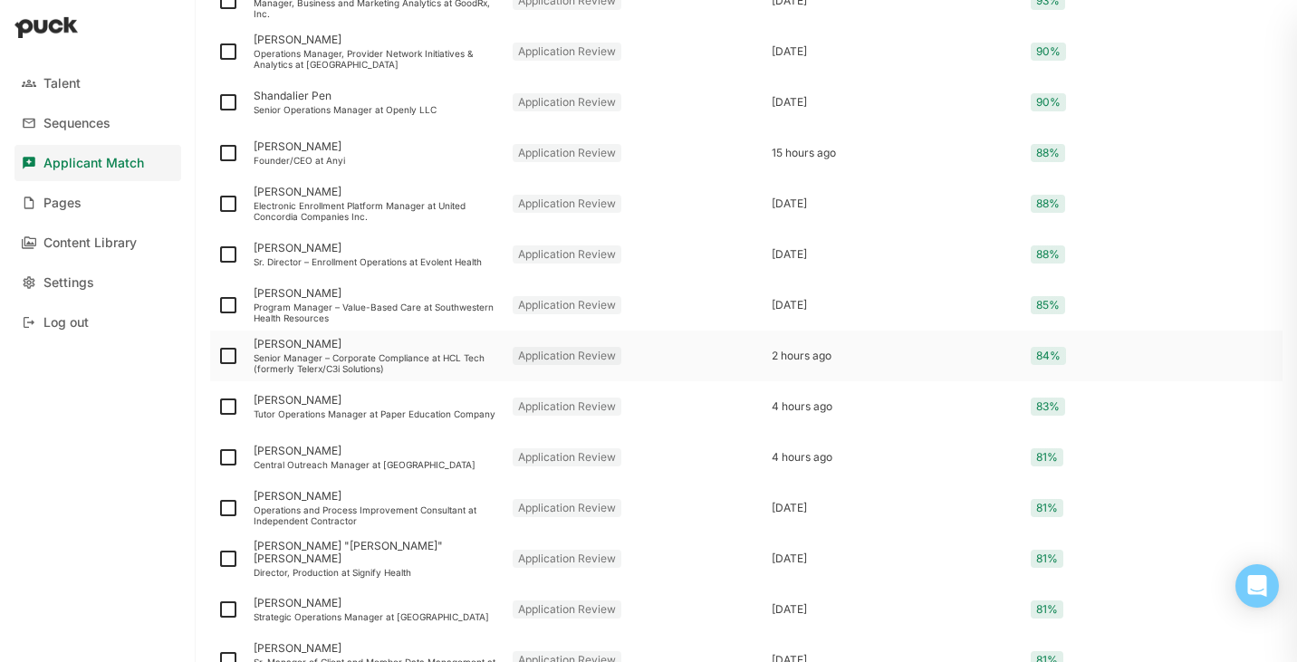
scroll to position [463, 0]
click at [361, 304] on div "Program Manager – Value-Based Care at Southwestern Health Resources" at bounding box center [376, 311] width 245 height 22
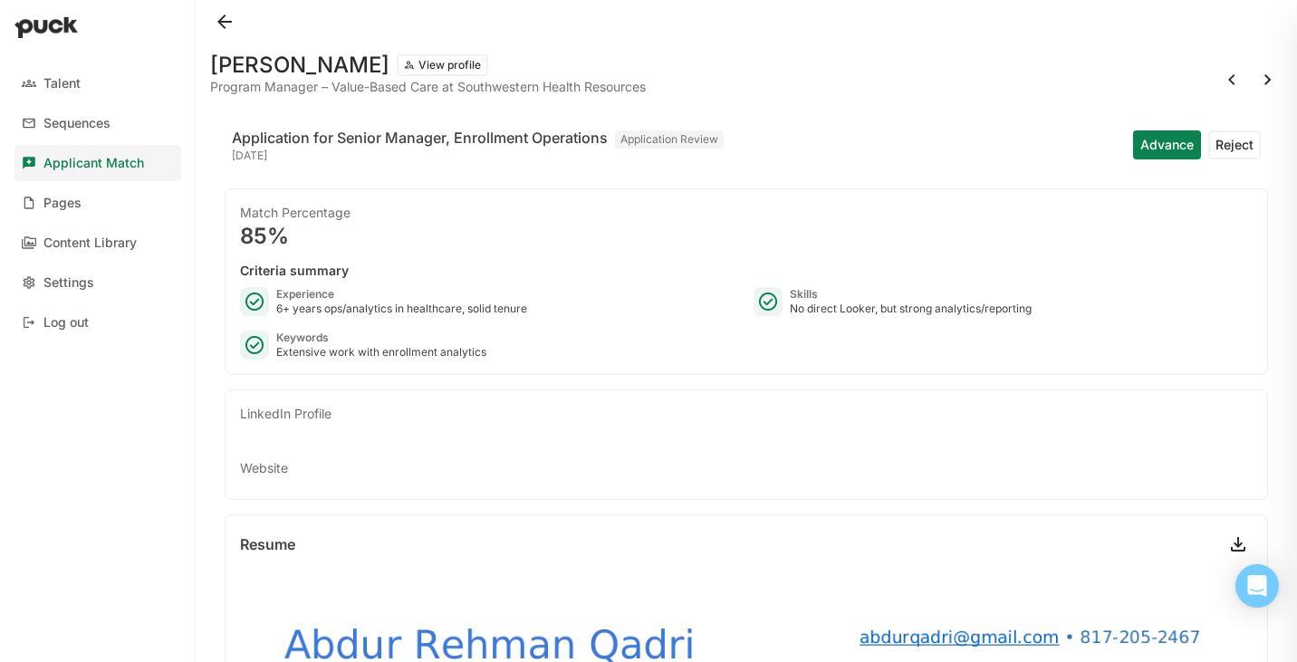
scroll to position [1, 0]
drag, startPoint x: 215, startPoint y: 64, endPoint x: 424, endPoint y: 72, distance: 209.4
click at [390, 72] on h1 "[PERSON_NAME]" at bounding box center [299, 64] width 179 height 22
drag, startPoint x: 464, startPoint y: 308, endPoint x: 275, endPoint y: 309, distance: 188.4
click at [275, 309] on div "Experience 6+ years ops/analytics in healthcare, solid tenure" at bounding box center [489, 300] width 499 height 29
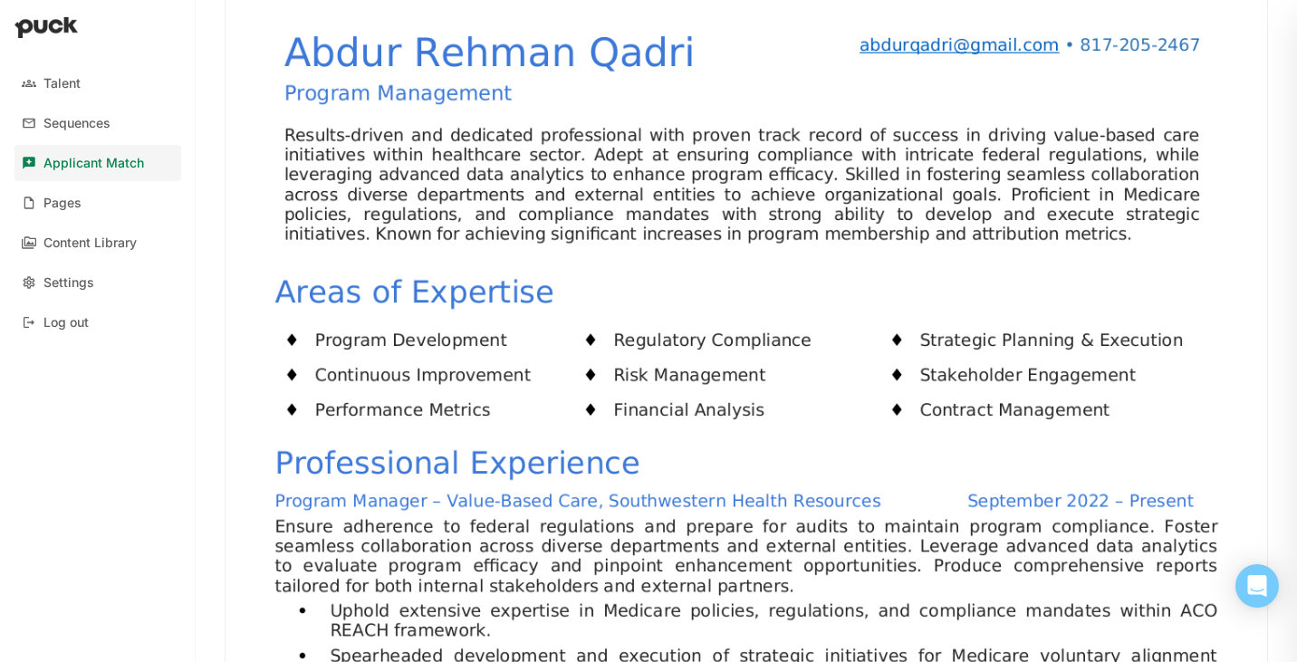
scroll to position [0, 0]
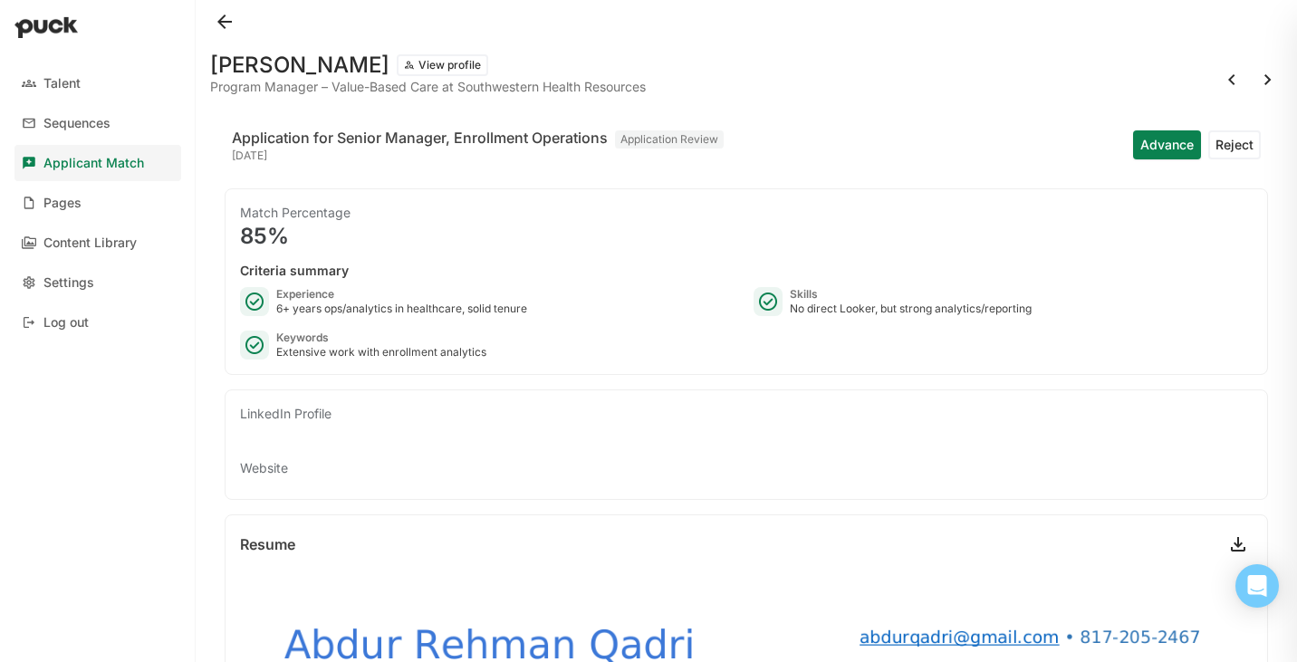
click at [230, 24] on button at bounding box center [224, 21] width 29 height 29
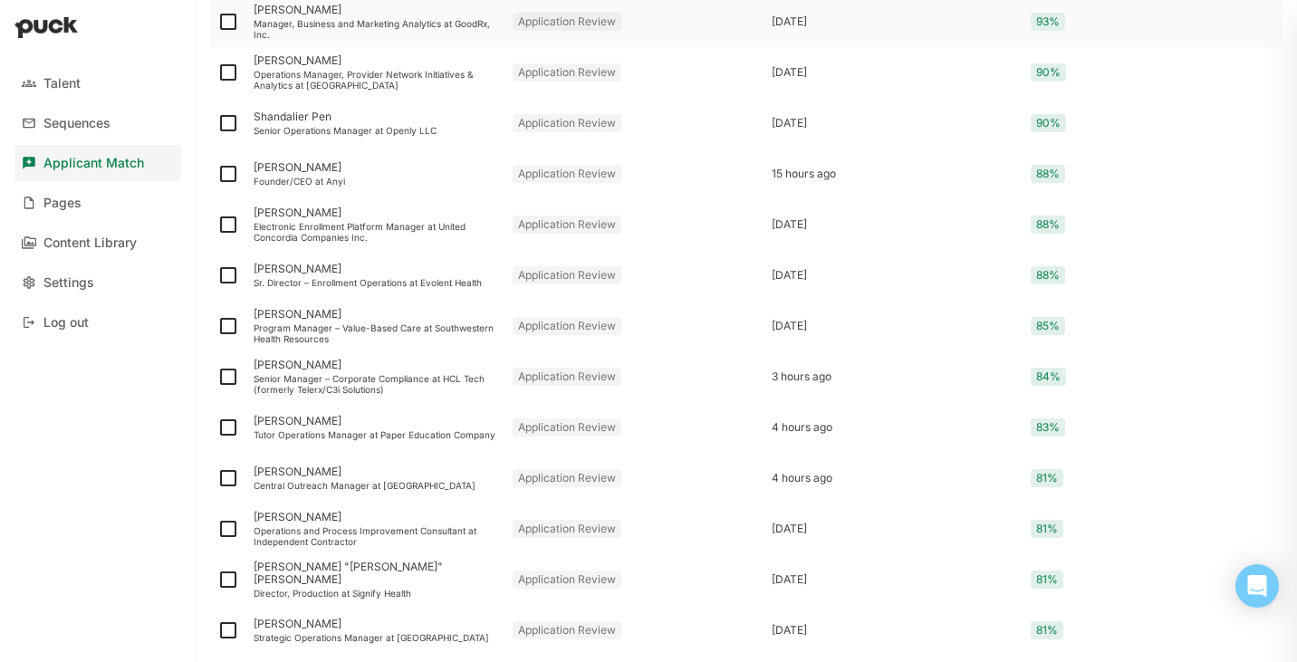
scroll to position [446, 0]
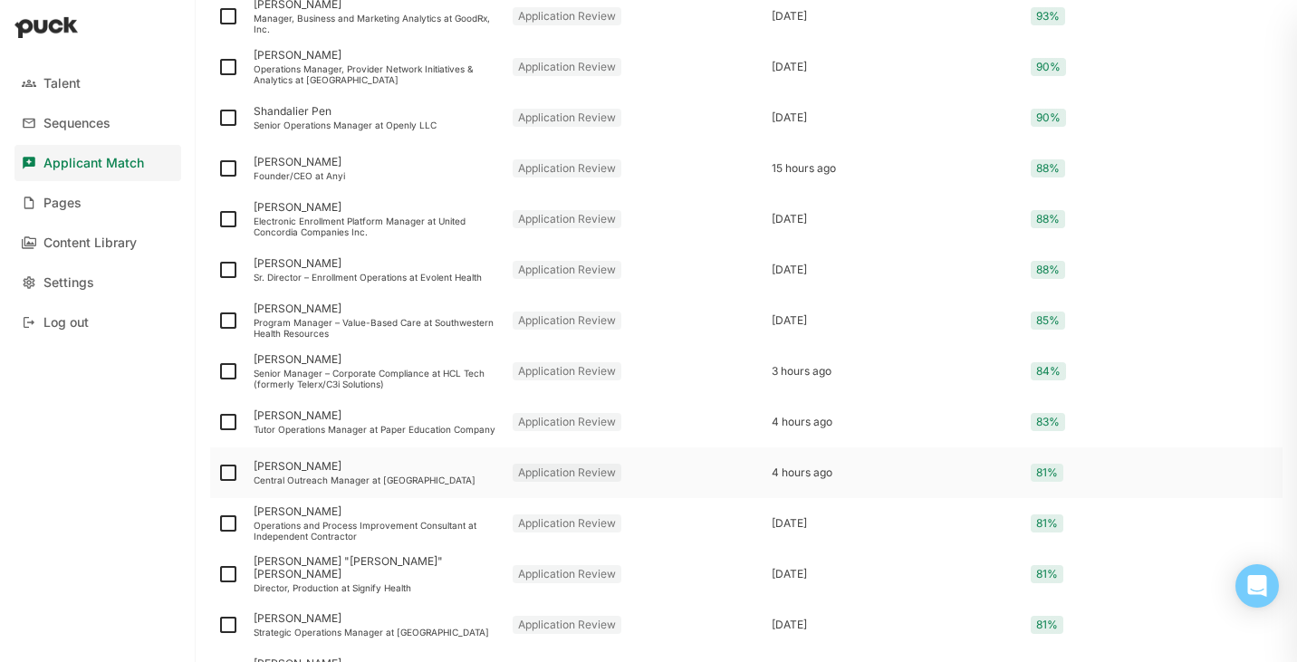
click at [428, 473] on div "[PERSON_NAME] Central Outreach Manager at [GEOGRAPHIC_DATA]" at bounding box center [375, 473] width 259 height 51
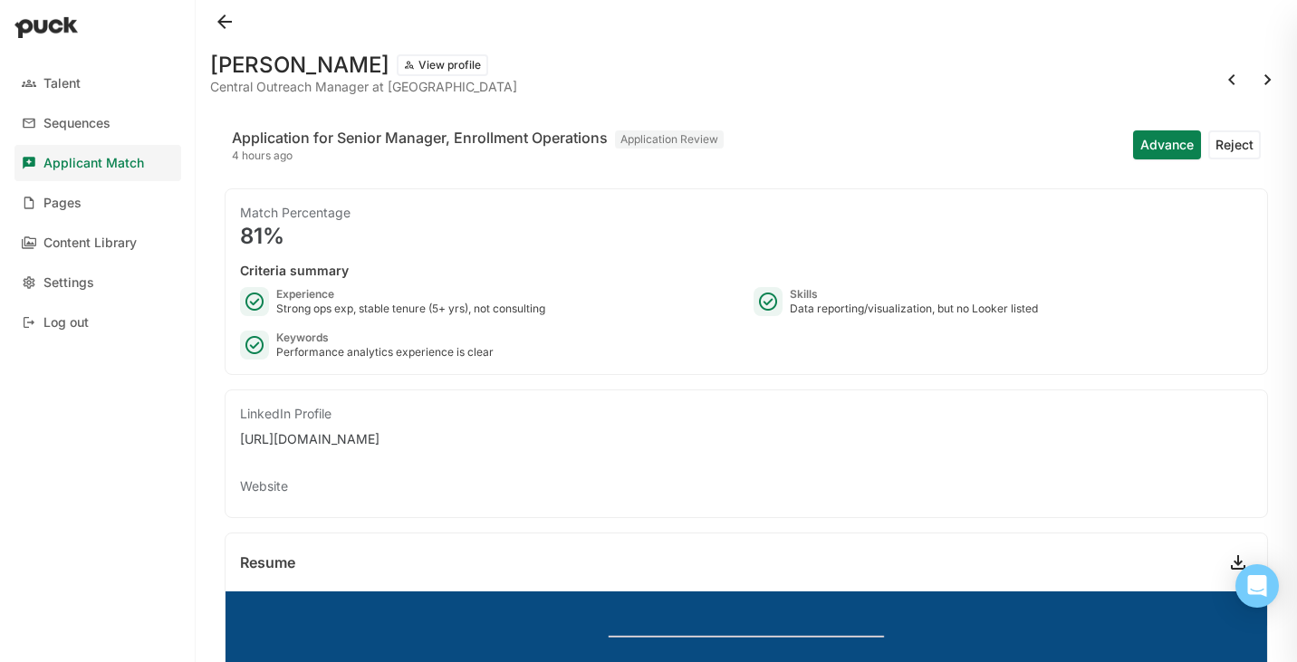
click at [230, 24] on button at bounding box center [224, 21] width 29 height 29
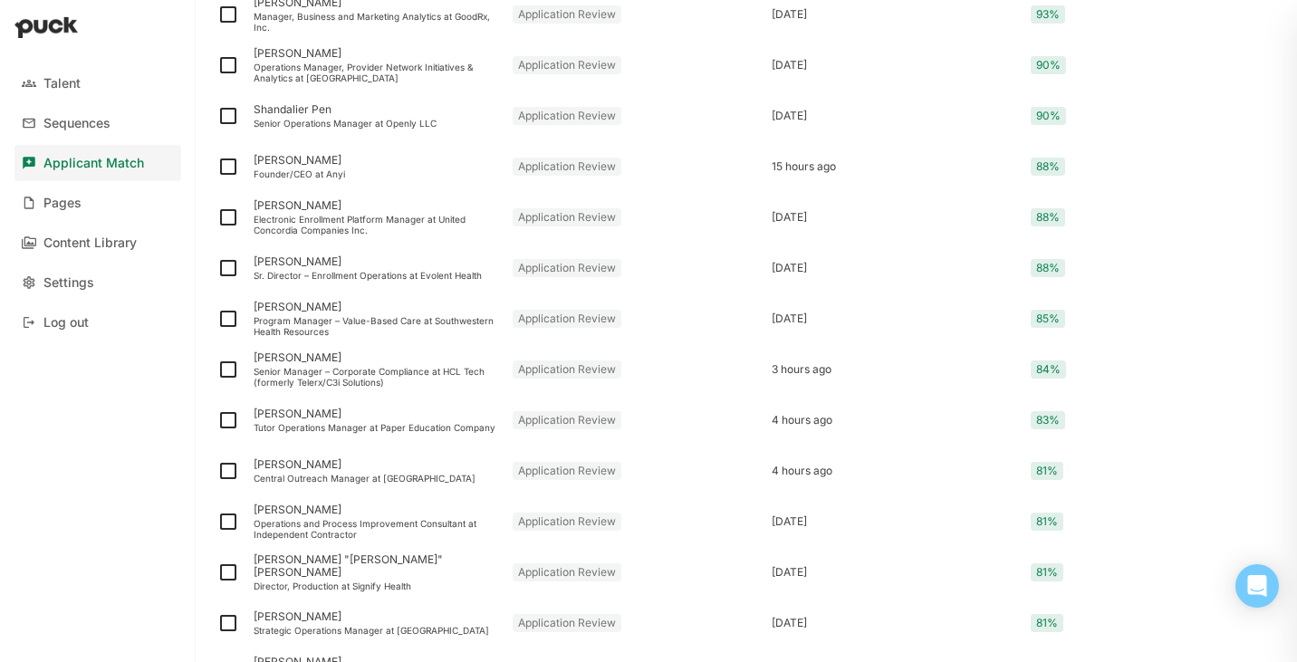
scroll to position [457, 0]
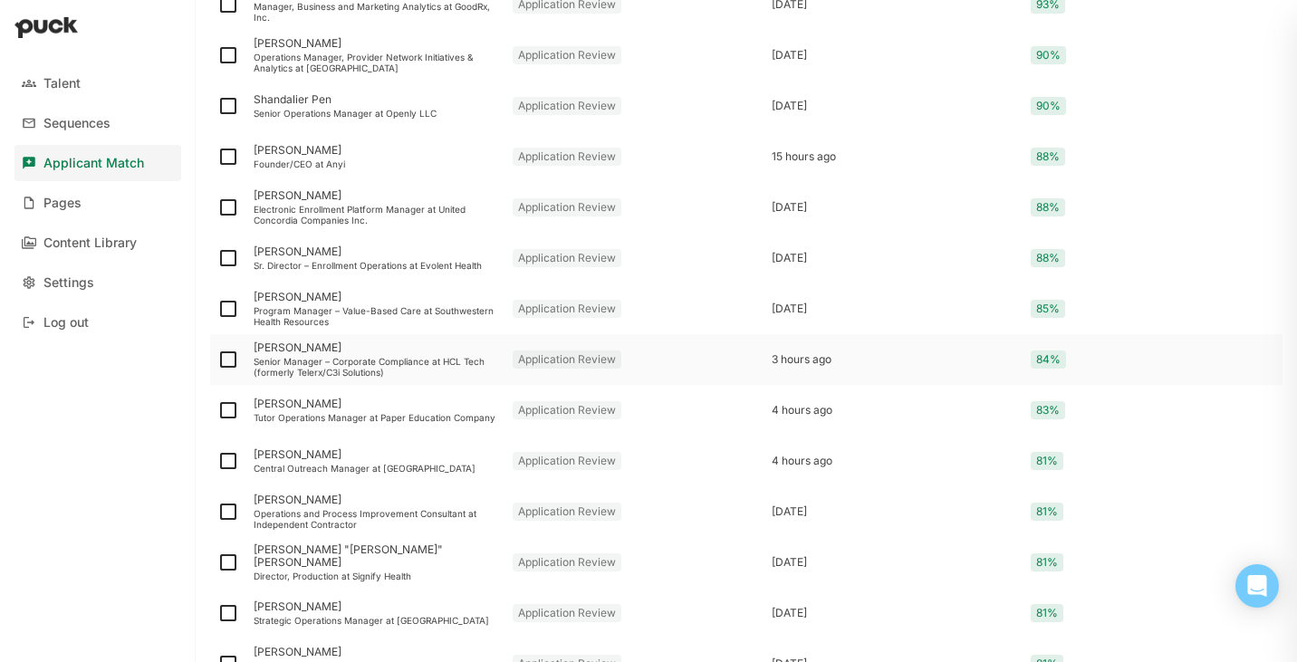
click at [299, 347] on div "[PERSON_NAME]" at bounding box center [376, 348] width 245 height 13
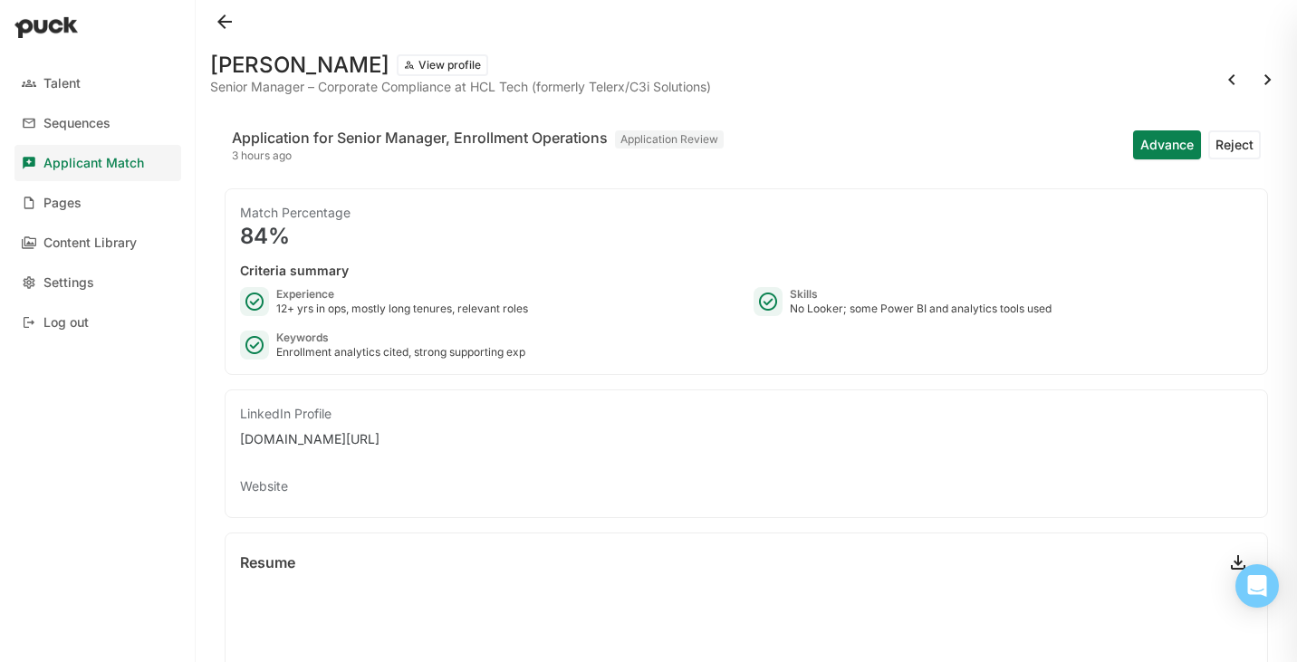
click at [223, 17] on button at bounding box center [224, 21] width 29 height 29
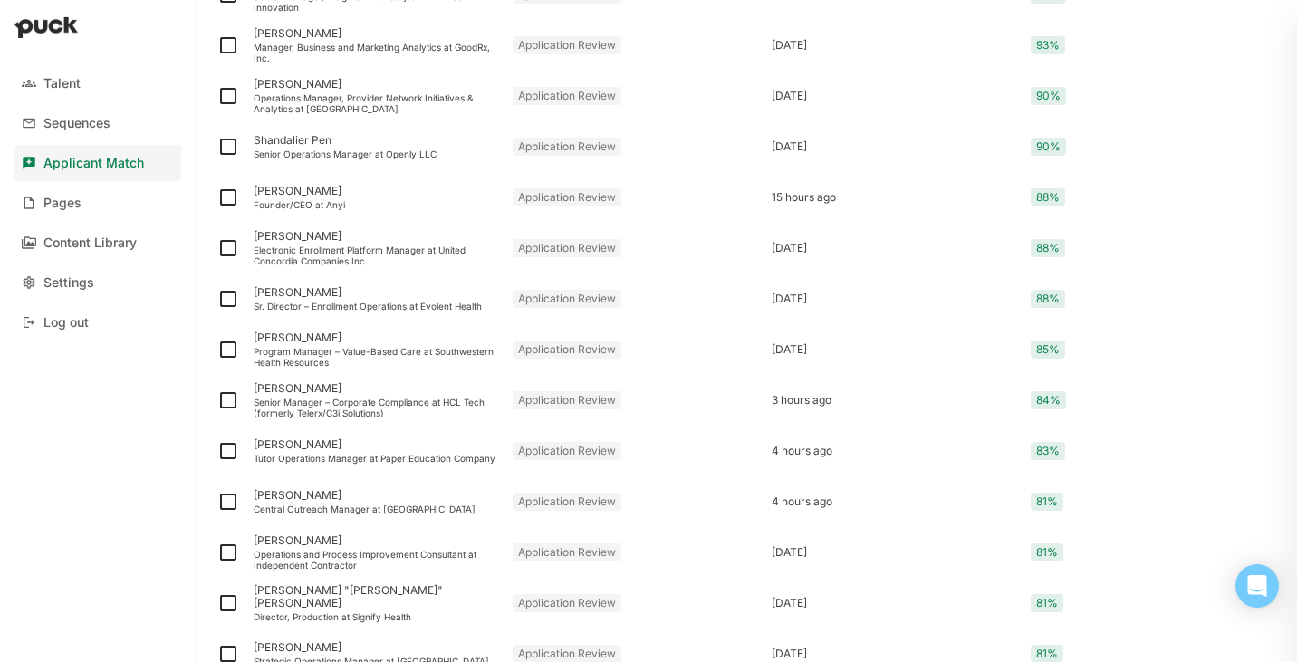
scroll to position [419, 0]
click at [284, 446] on div "[PERSON_NAME]" at bounding box center [376, 443] width 245 height 13
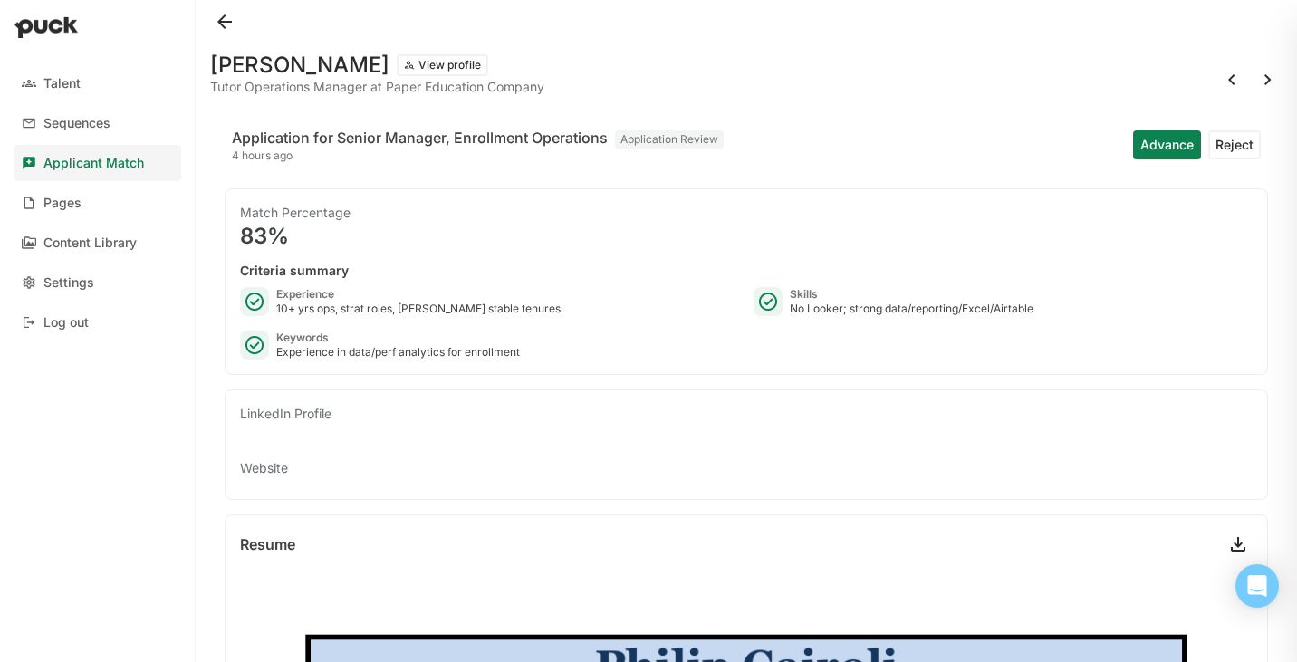
click at [218, 32] on button at bounding box center [224, 21] width 29 height 29
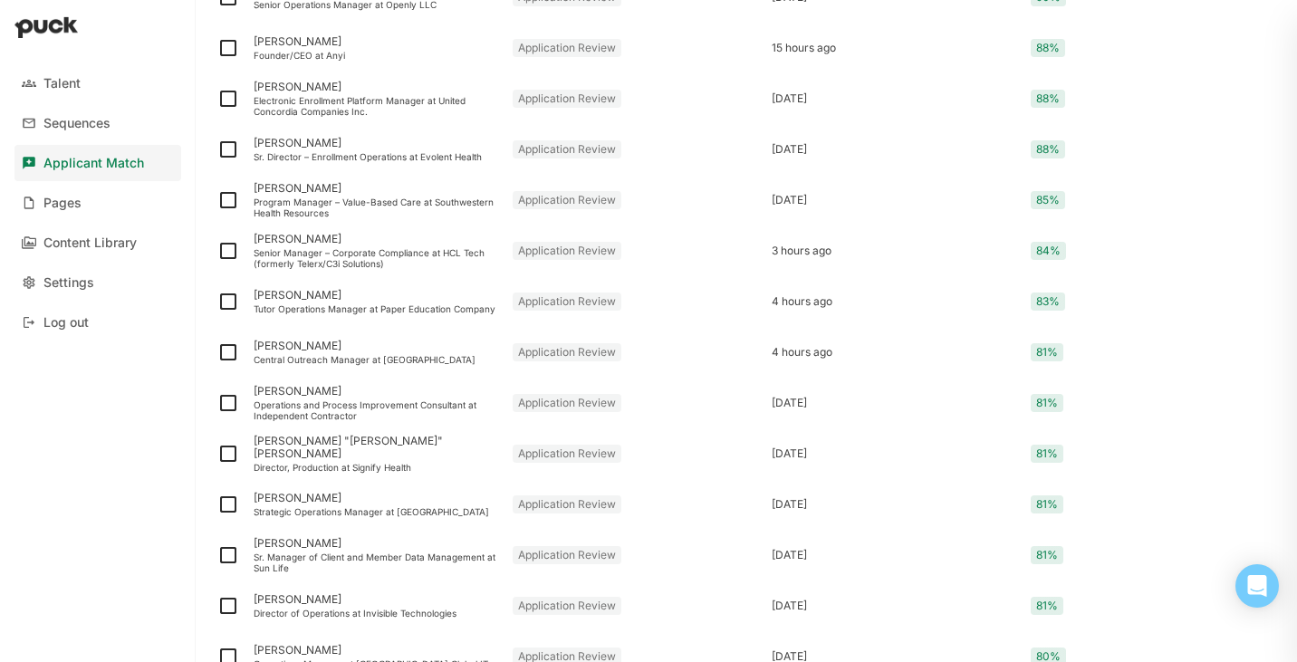
scroll to position [568, 0]
click at [325, 450] on div "[PERSON_NAME] "[PERSON_NAME]" [PERSON_NAME]" at bounding box center [376, 446] width 245 height 26
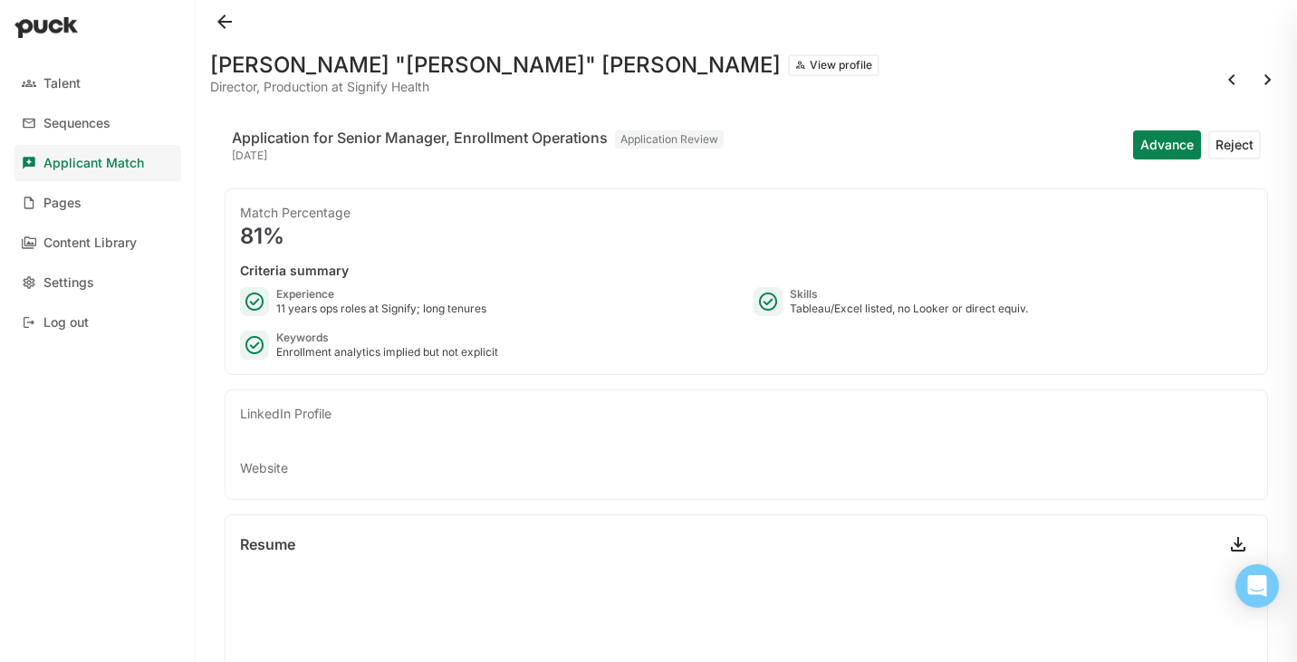
click at [234, 29] on button at bounding box center [224, 21] width 29 height 29
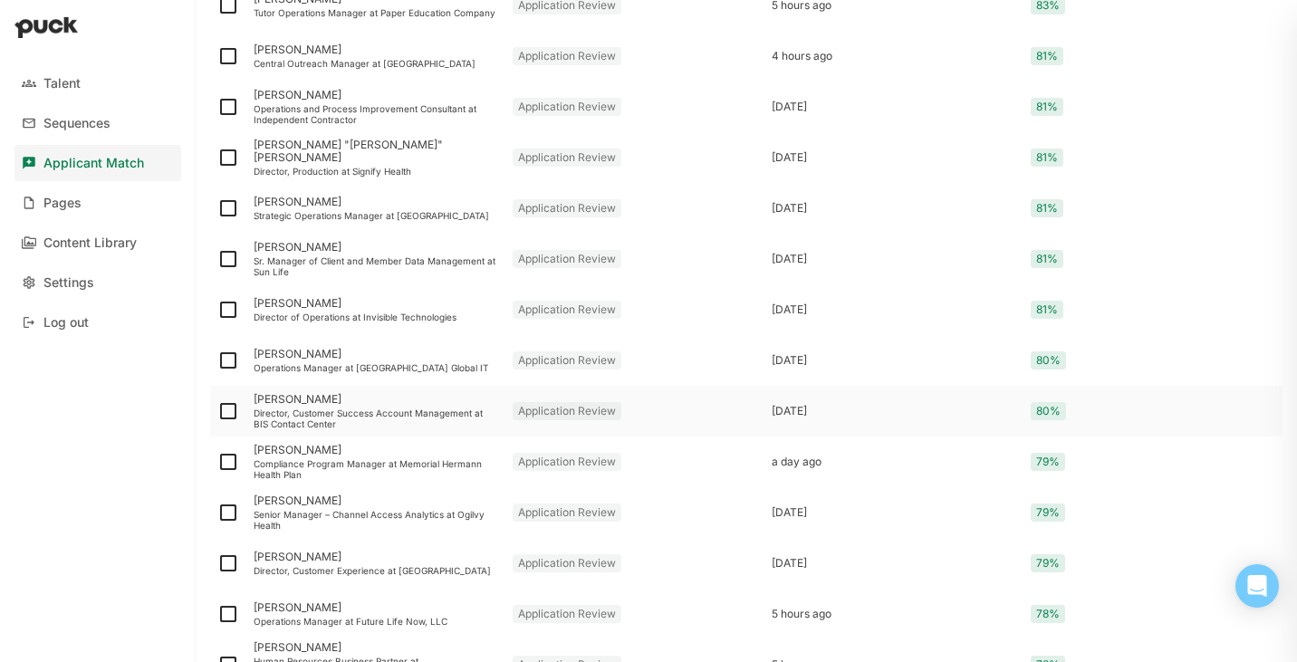
scroll to position [928, 0]
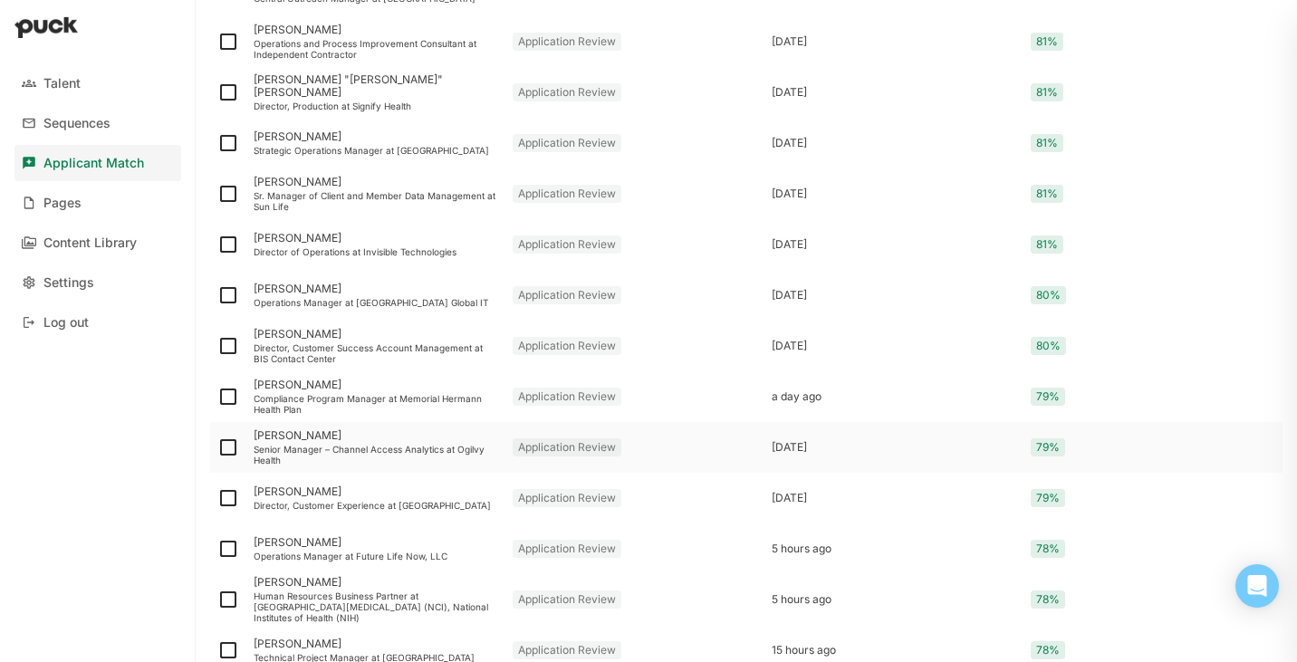
click at [387, 443] on div "[PERSON_NAME] Senior Manager – Channel Access Analytics at Ogilvy Health" at bounding box center [375, 447] width 259 height 51
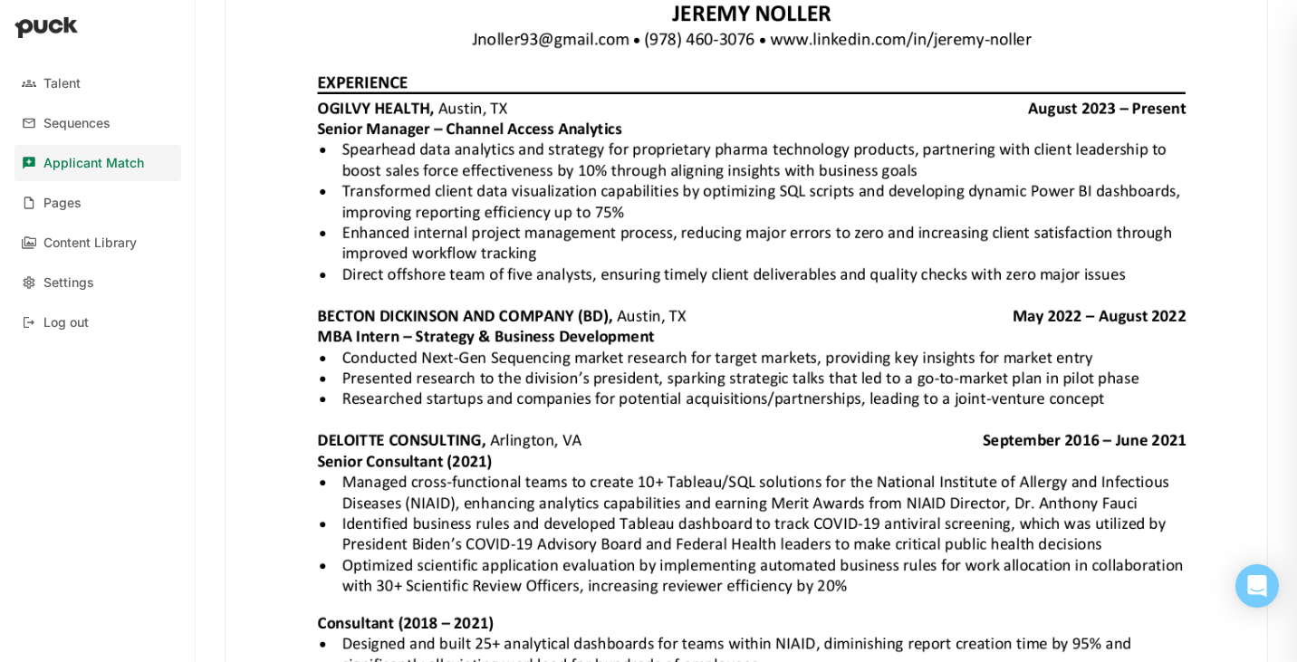
scroll to position [668, 0]
click at [638, 220] on img at bounding box center [747, 598] width 1042 height 1348
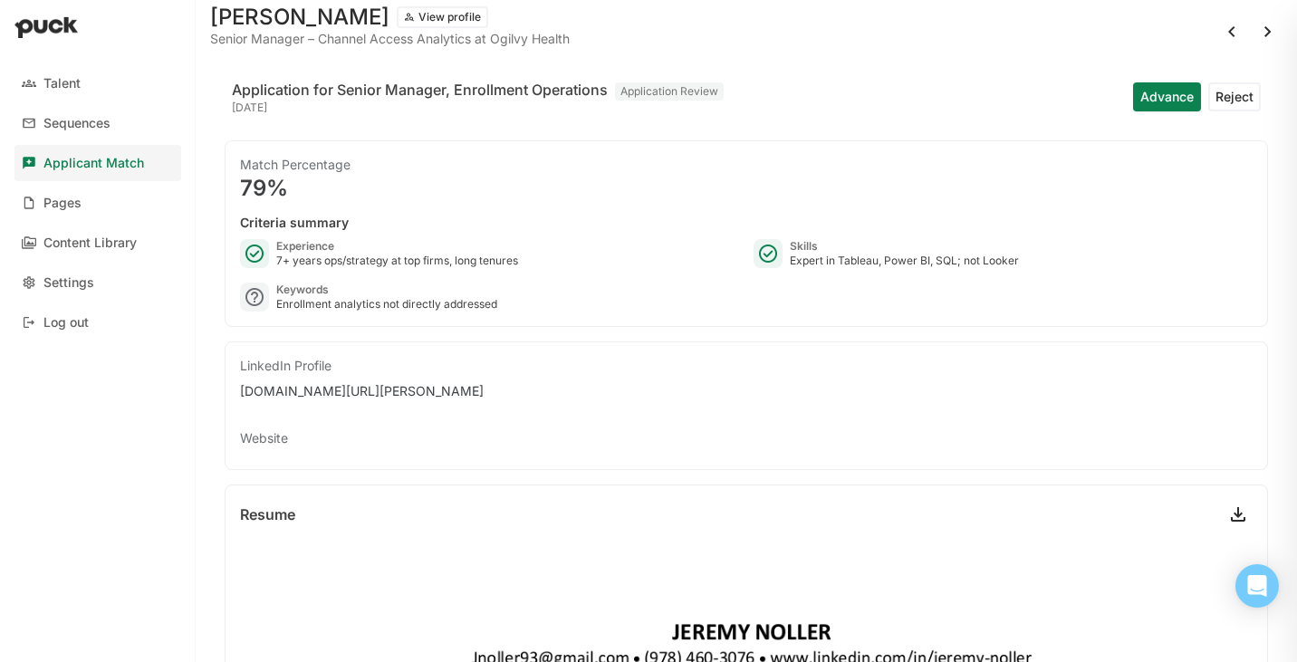
scroll to position [0, 0]
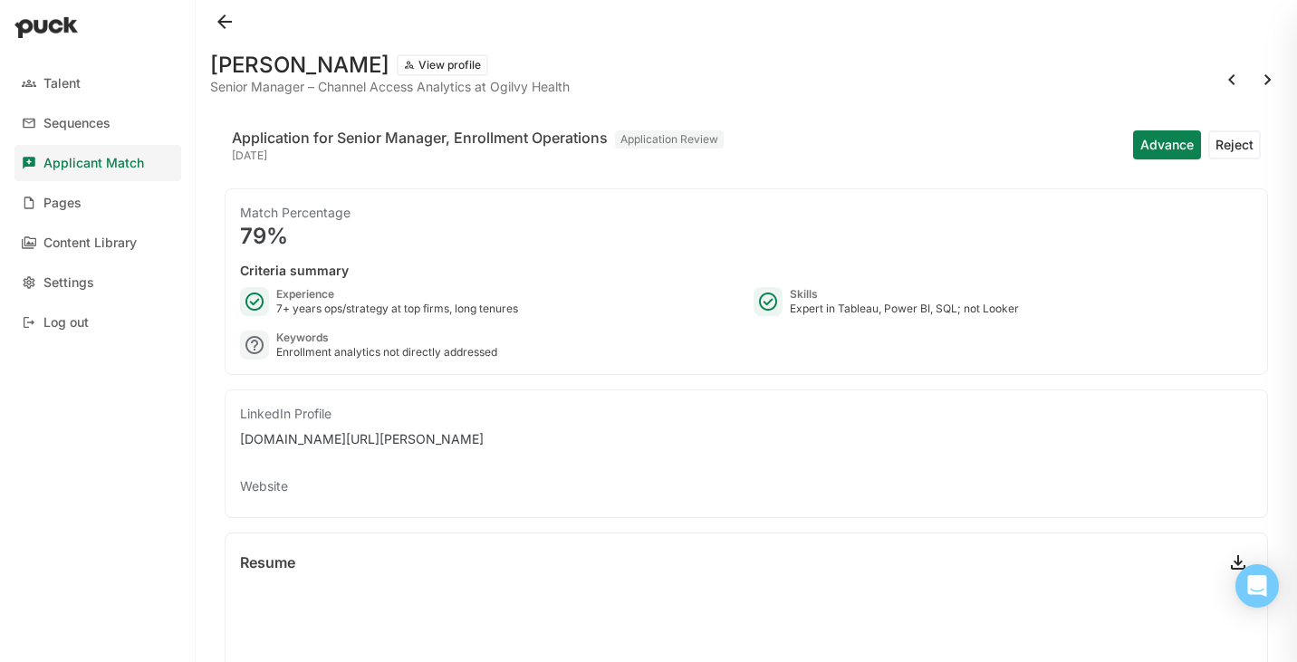
click at [230, 24] on button at bounding box center [224, 21] width 29 height 29
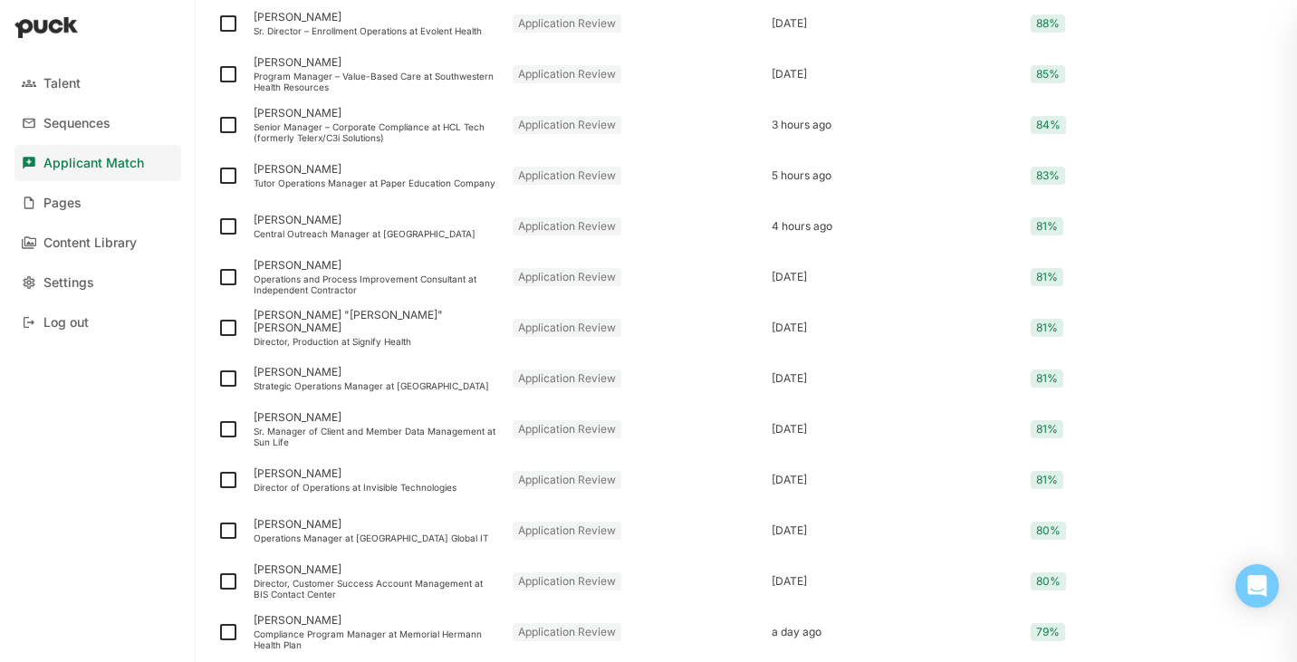
scroll to position [736, 0]
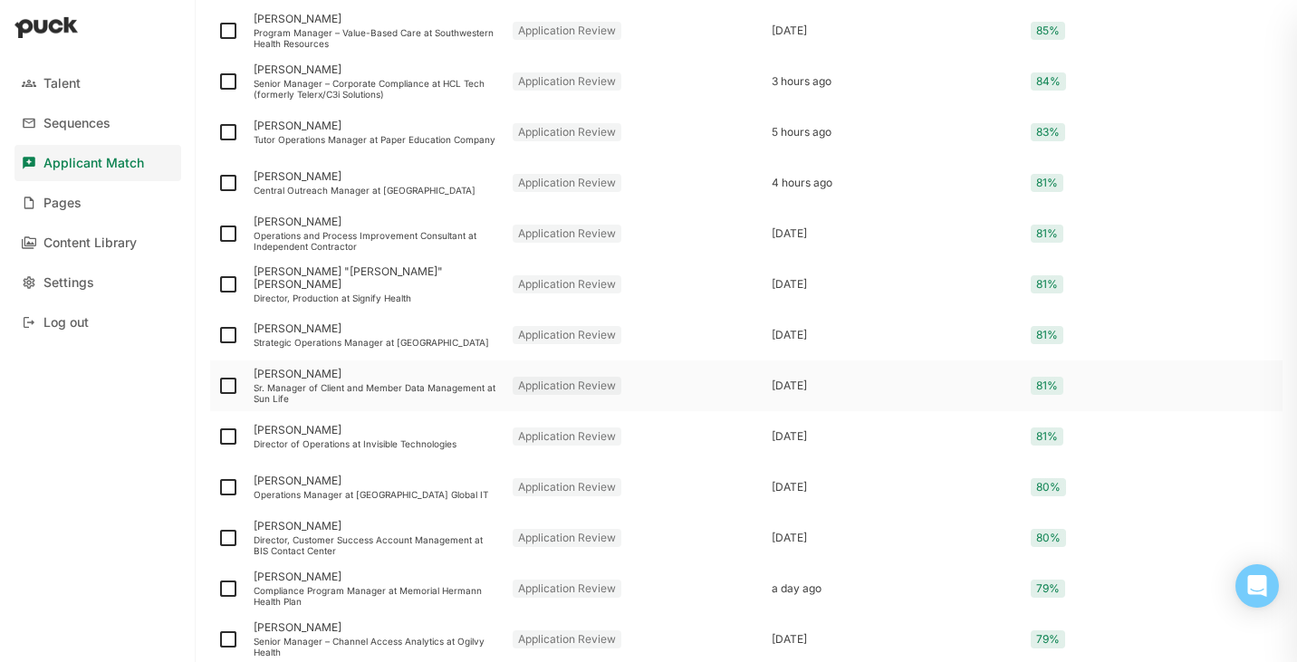
click at [312, 385] on div "Sr. Manager of Client and Member Data Management at Sun Life" at bounding box center [376, 393] width 245 height 22
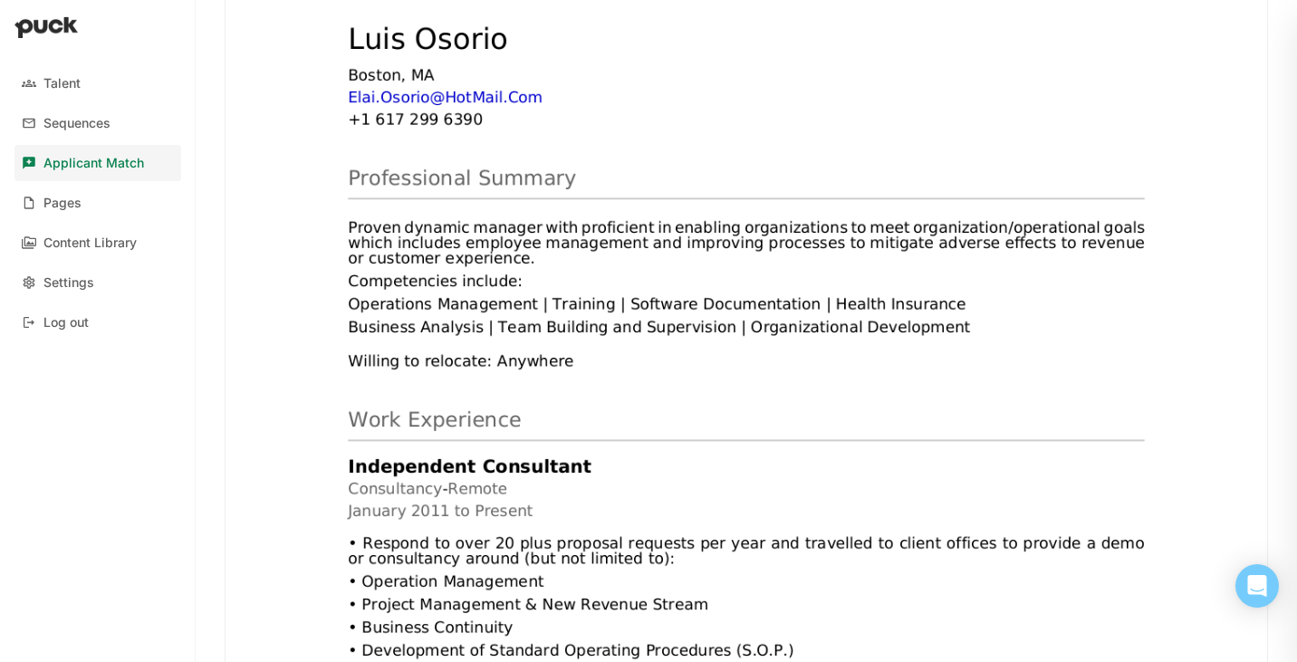
scroll to position [697, 0]
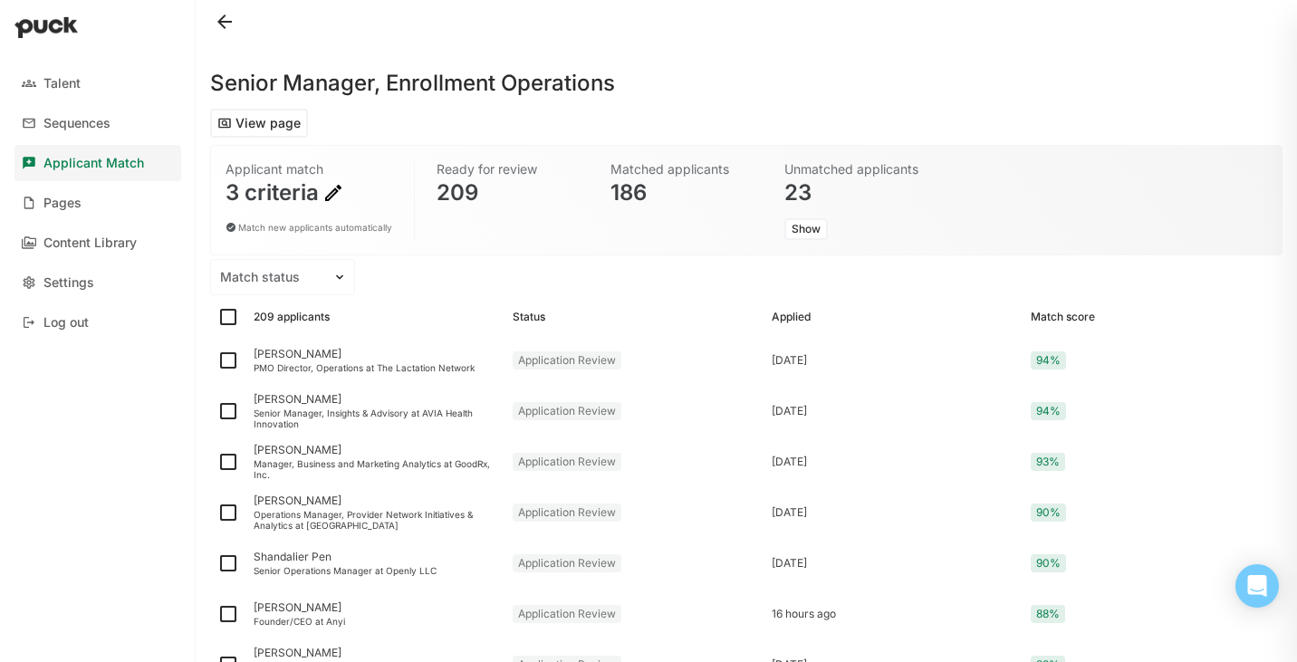
click at [229, 18] on button at bounding box center [224, 21] width 29 height 29
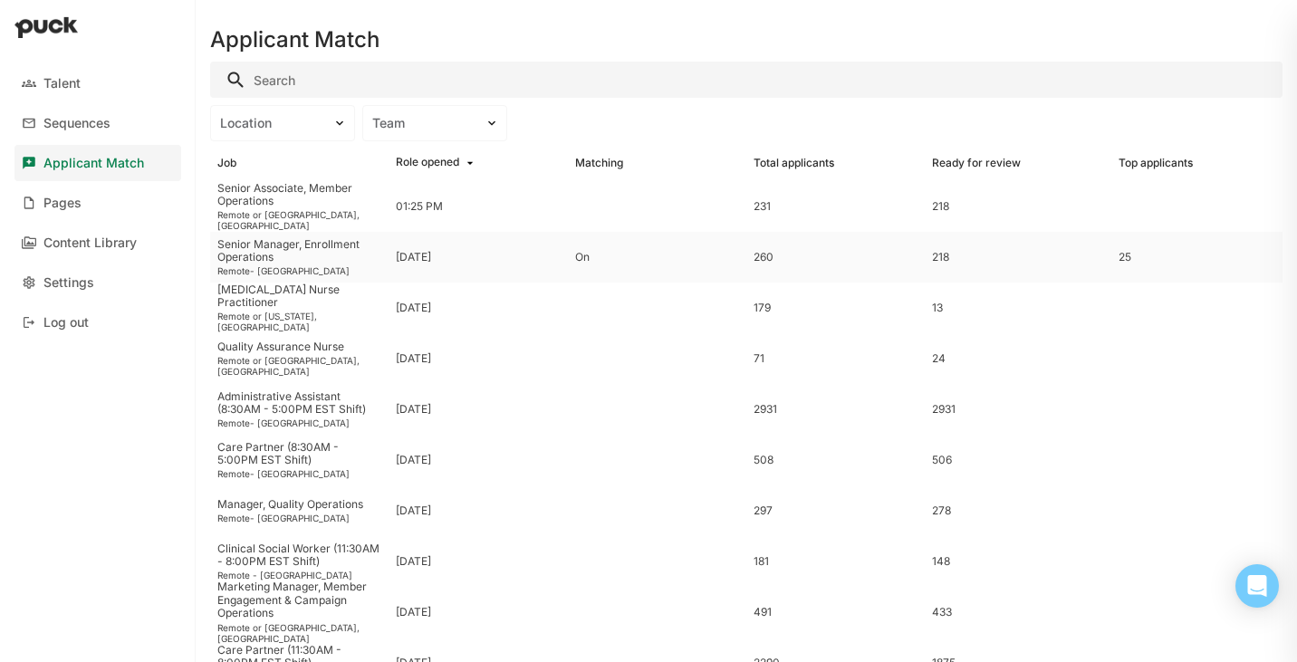
click at [515, 264] on div "[DATE]" at bounding box center [478, 257] width 178 height 51
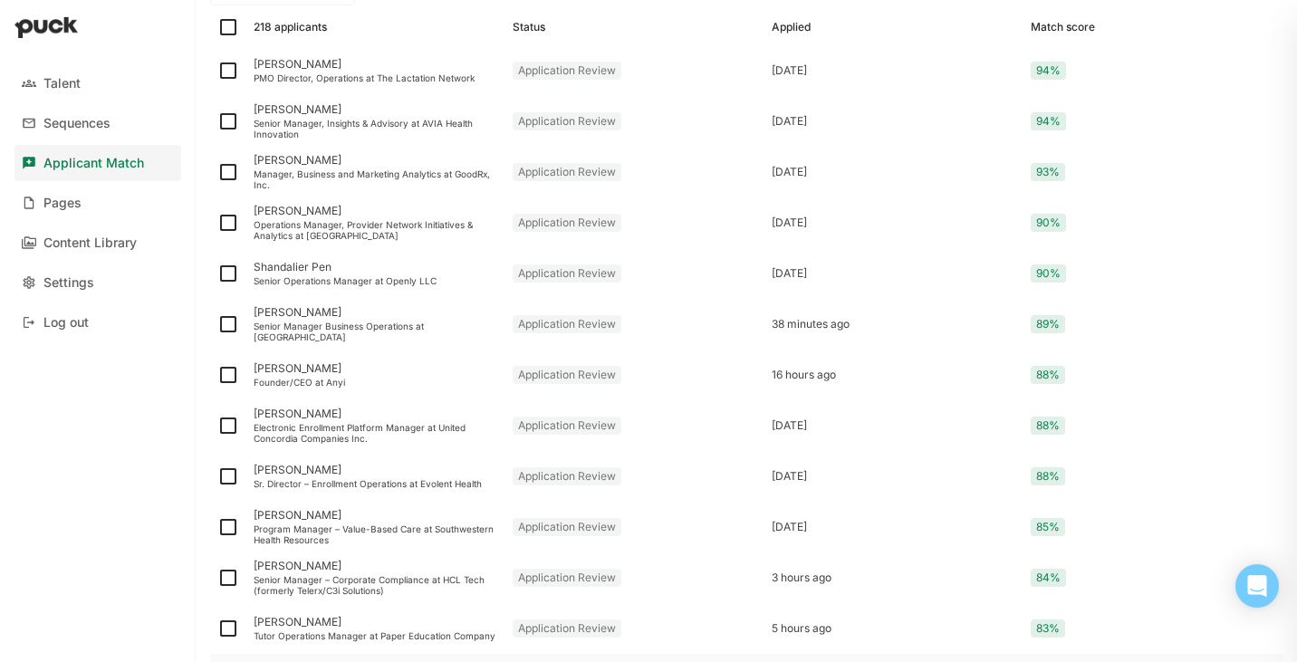
scroll to position [284, 0]
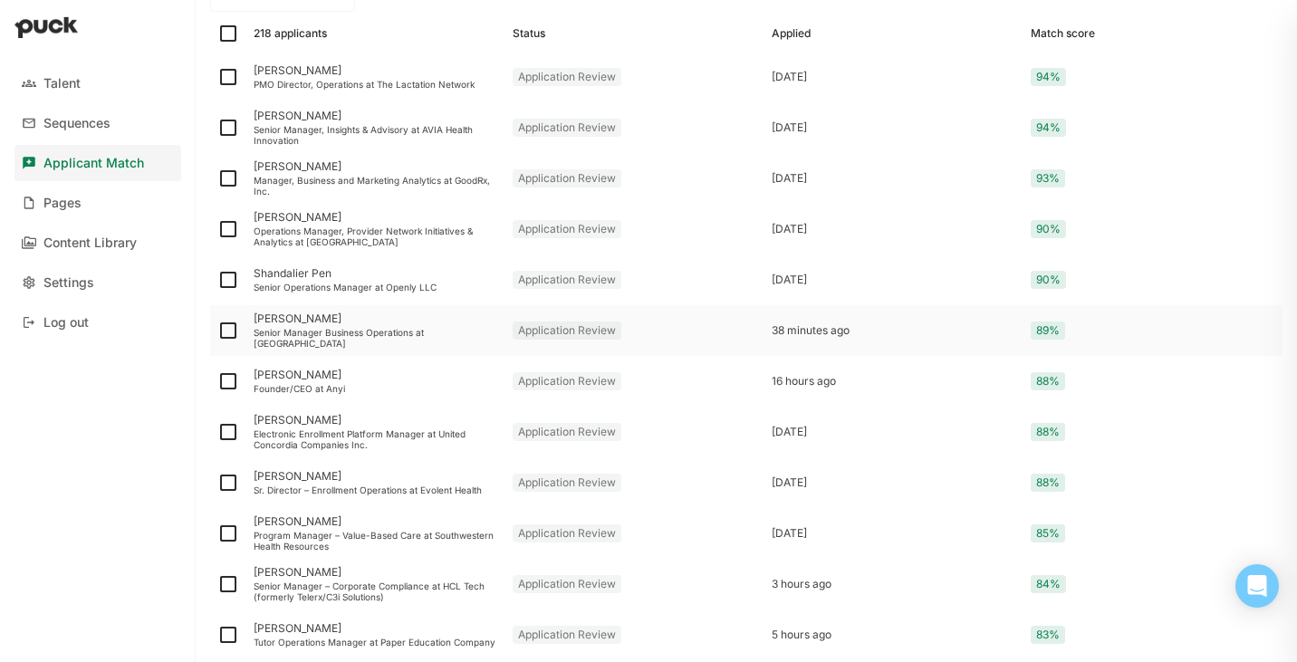
click at [315, 325] on div "[PERSON_NAME]" at bounding box center [376, 319] width 245 height 13
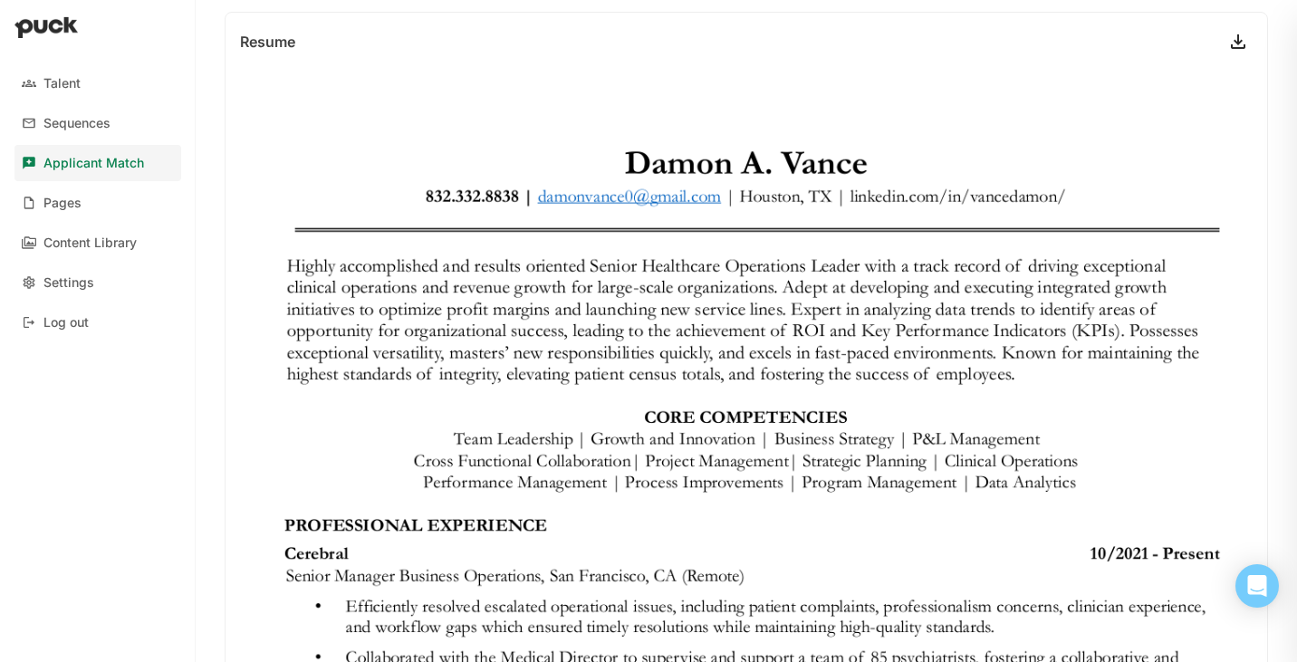
scroll to position [3278, 0]
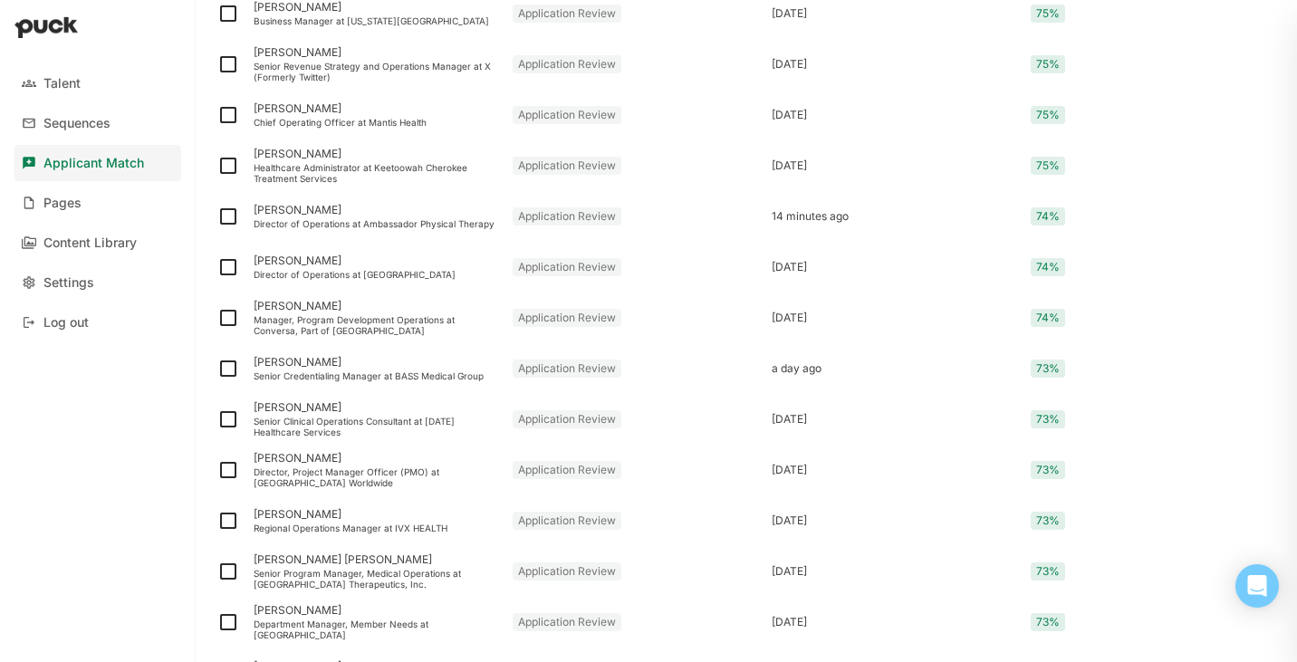
scroll to position [2128, 0]
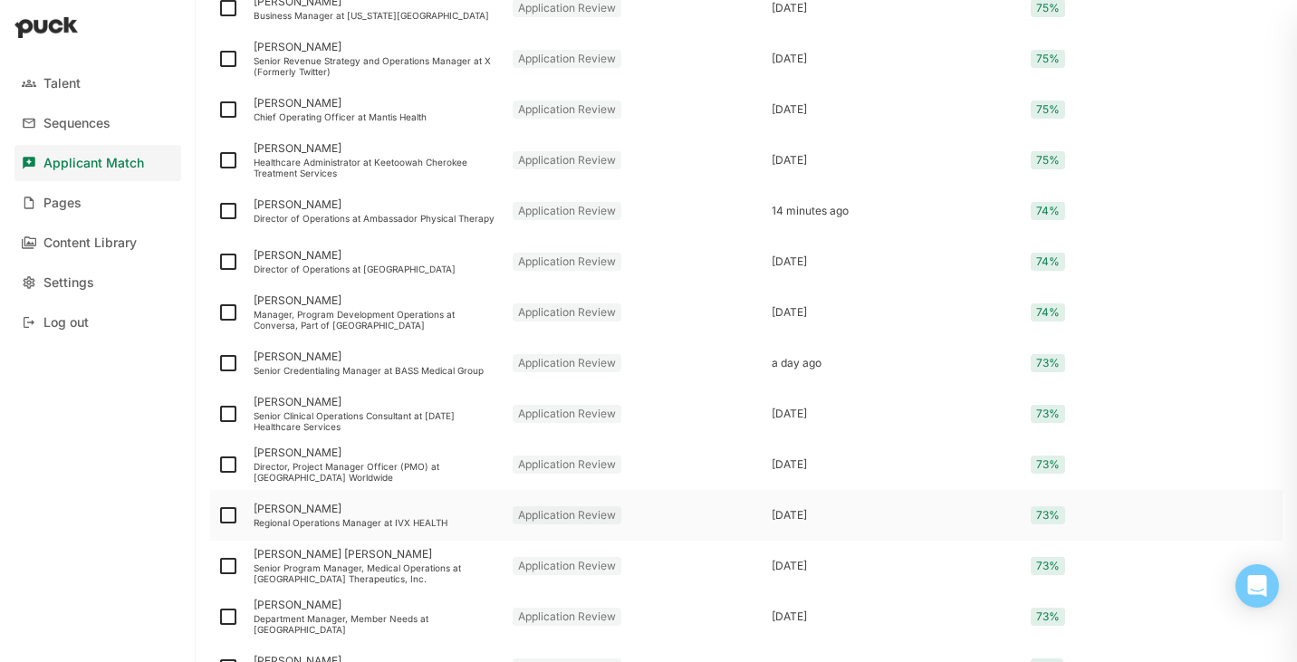
click at [377, 525] on div "Regional Operations Manager at IVX HEALTH" at bounding box center [376, 522] width 245 height 11
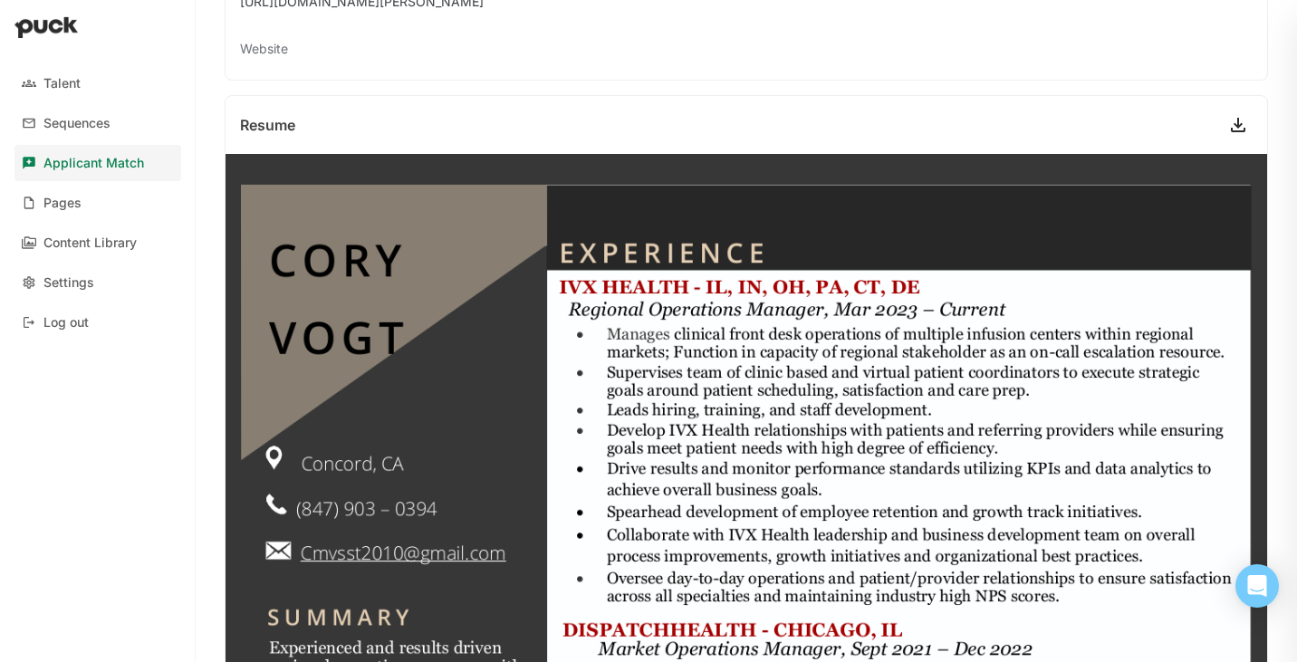
scroll to position [466, 0]
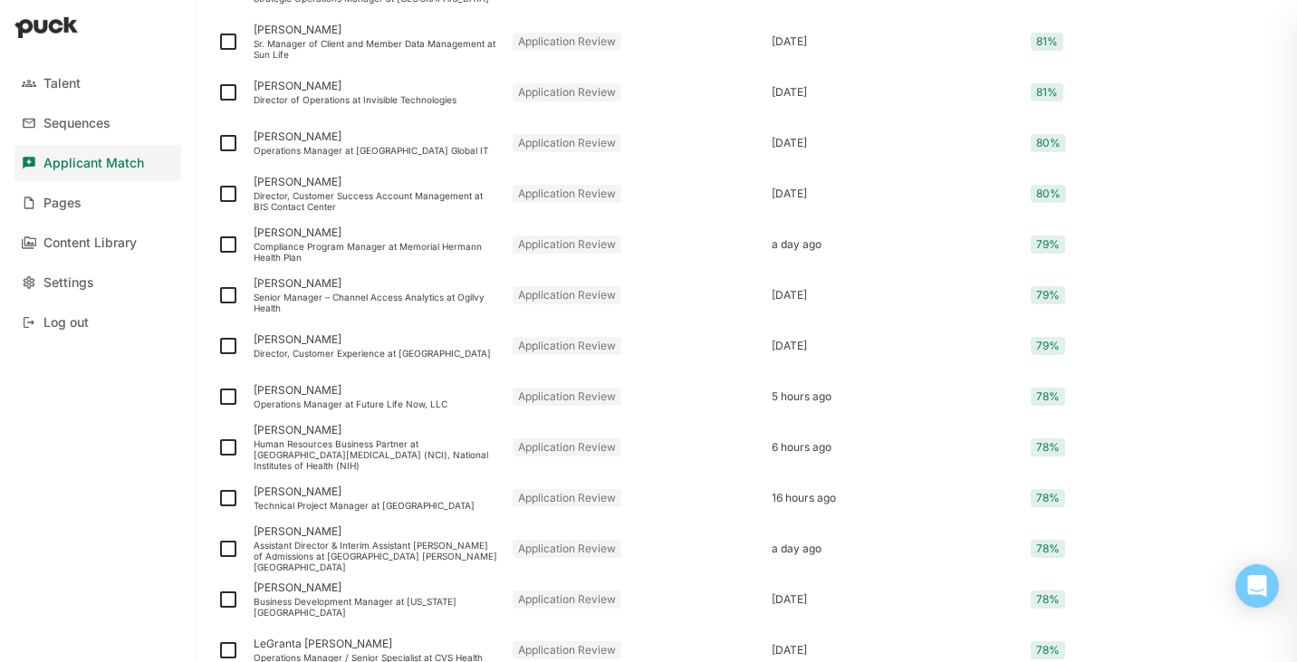
scroll to position [646, 0]
